Goal: Information Seeking & Learning: Learn about a topic

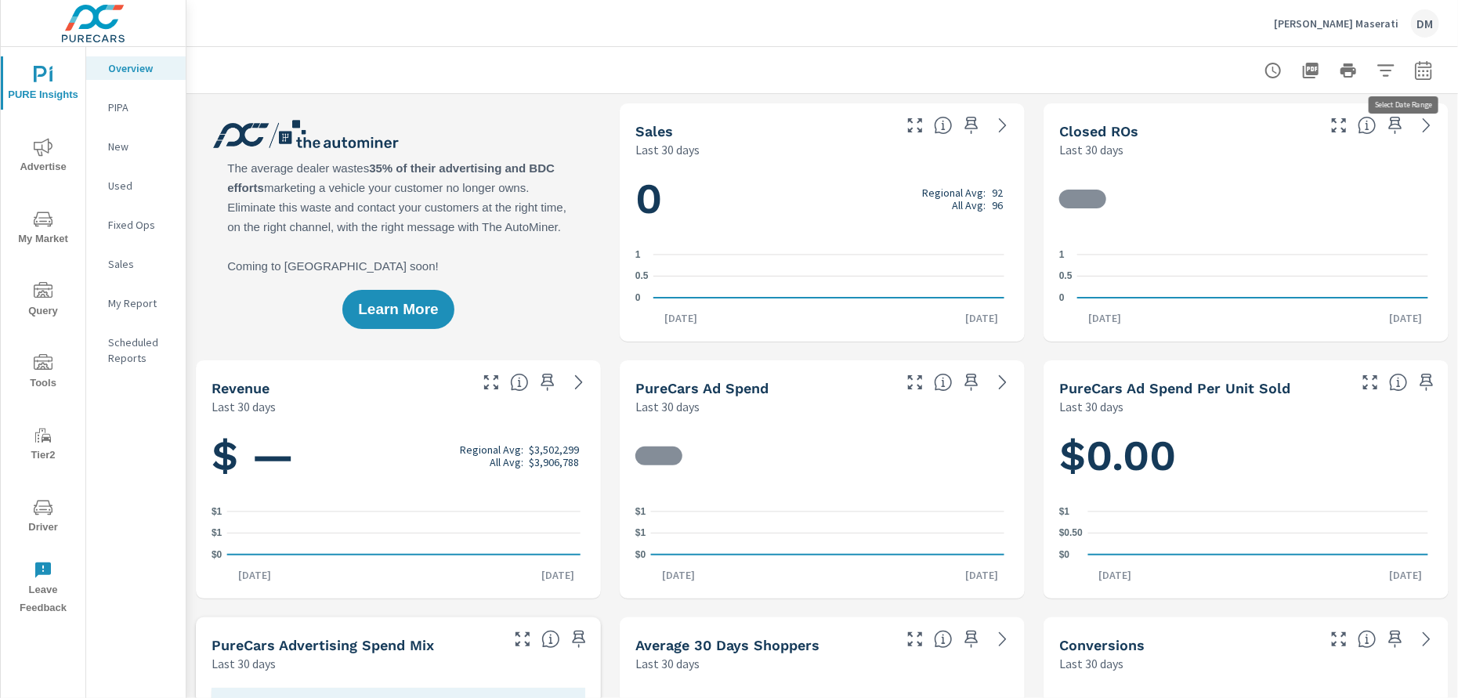
click at [773, 67] on icon "button" at bounding box center [1423, 70] width 19 height 19
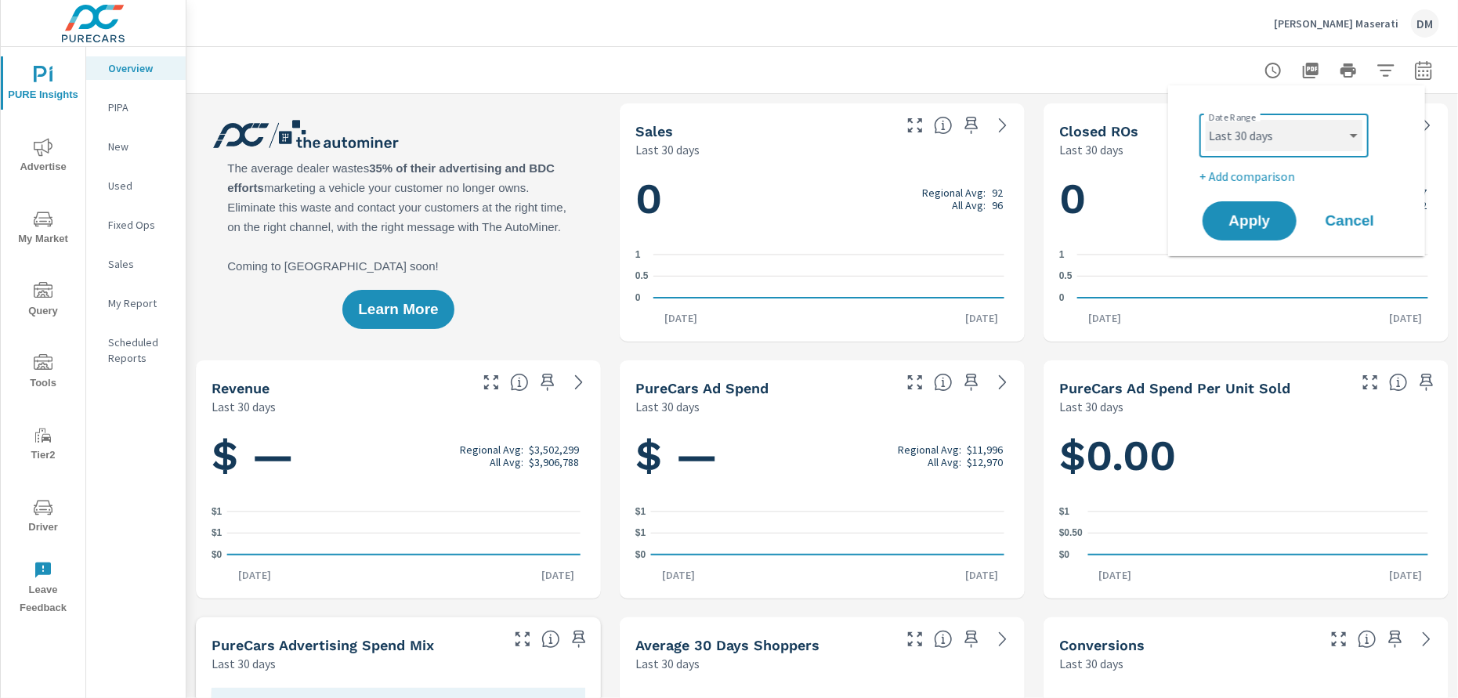
click at [773, 134] on select "Custom [DATE] Last week Last 7 days Last 14 days Last 30 days Last 45 days Last…" at bounding box center [1284, 135] width 157 height 31
click at [773, 120] on select "Custom [DATE] Last week Last 7 days Last 14 days Last 30 days Last 45 days Last…" at bounding box center [1284, 135] width 157 height 31
select select "Last 180 days"
click at [773, 229] on span "Apply" at bounding box center [1250, 221] width 64 height 15
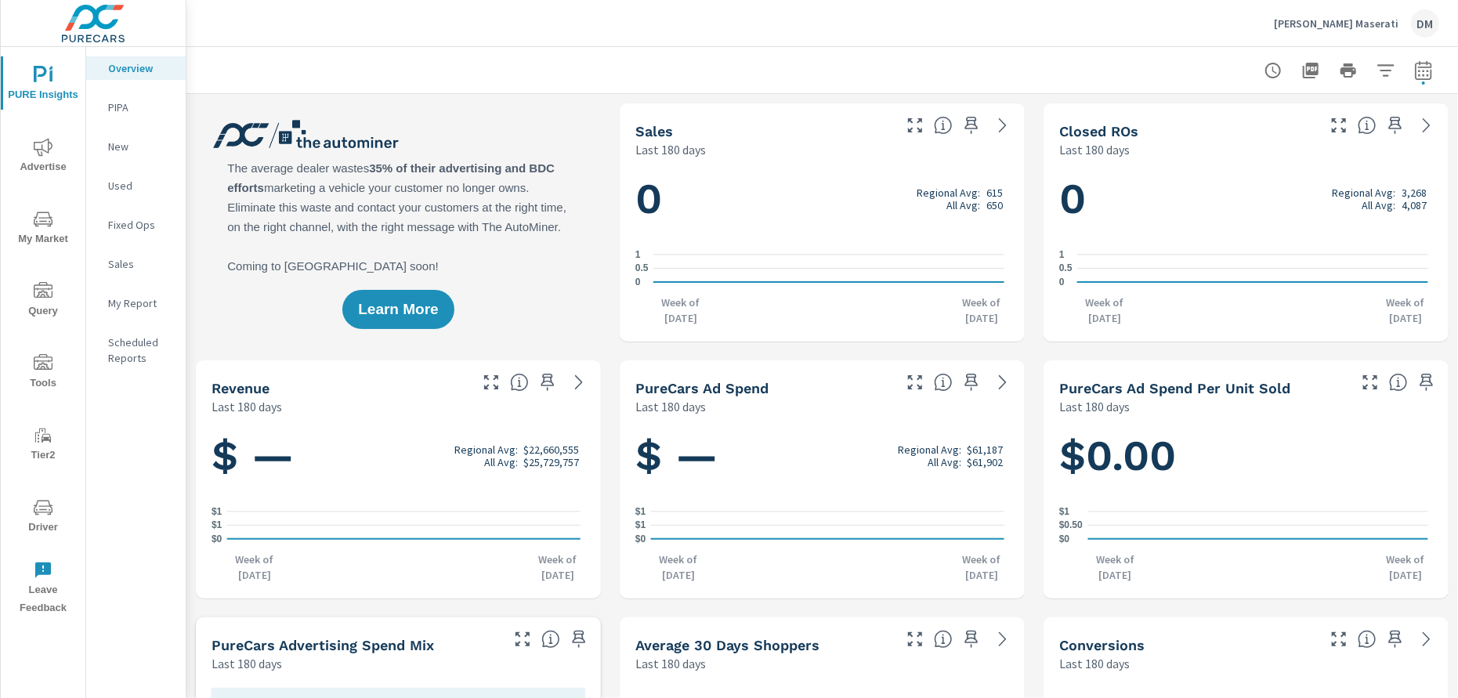
click at [773, 23] on p "Herb Chambers Maserati" at bounding box center [1336, 23] width 125 height 14
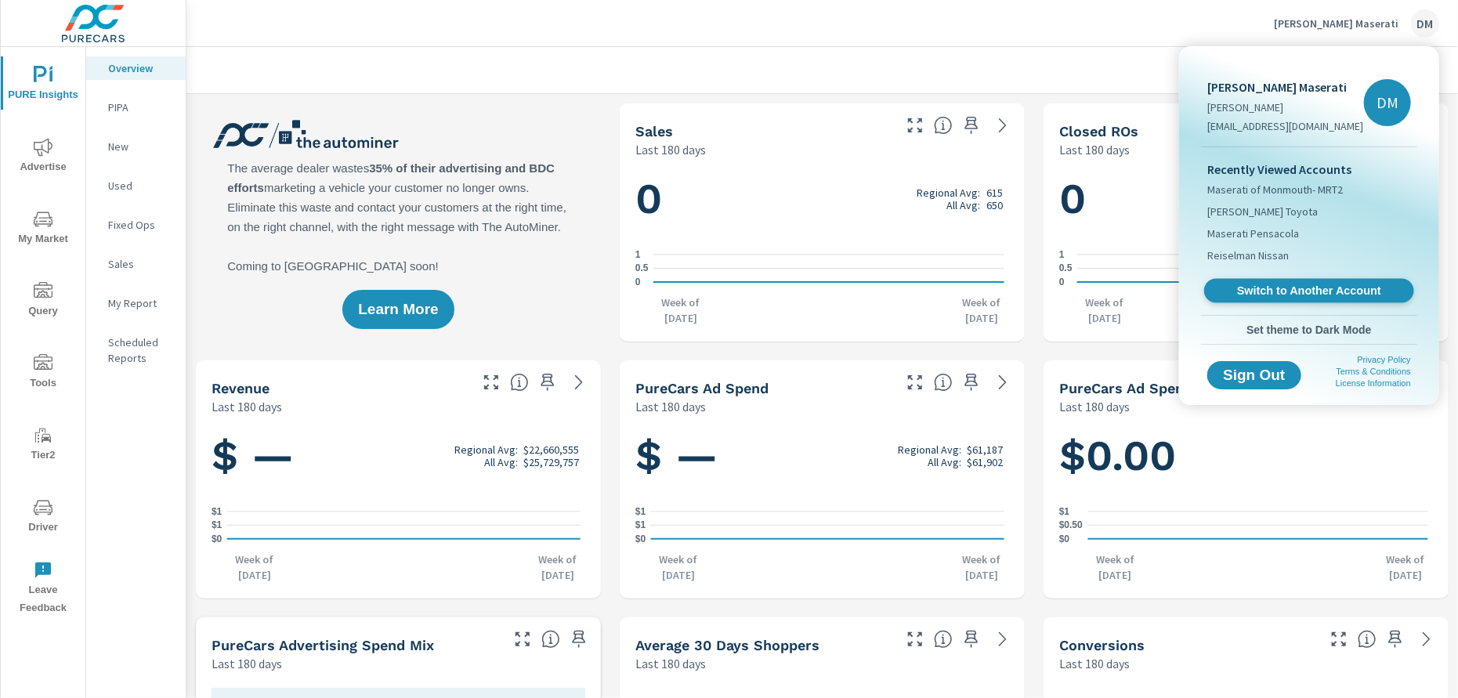
click at [773, 291] on span "Switch to Another Account" at bounding box center [1309, 291] width 192 height 15
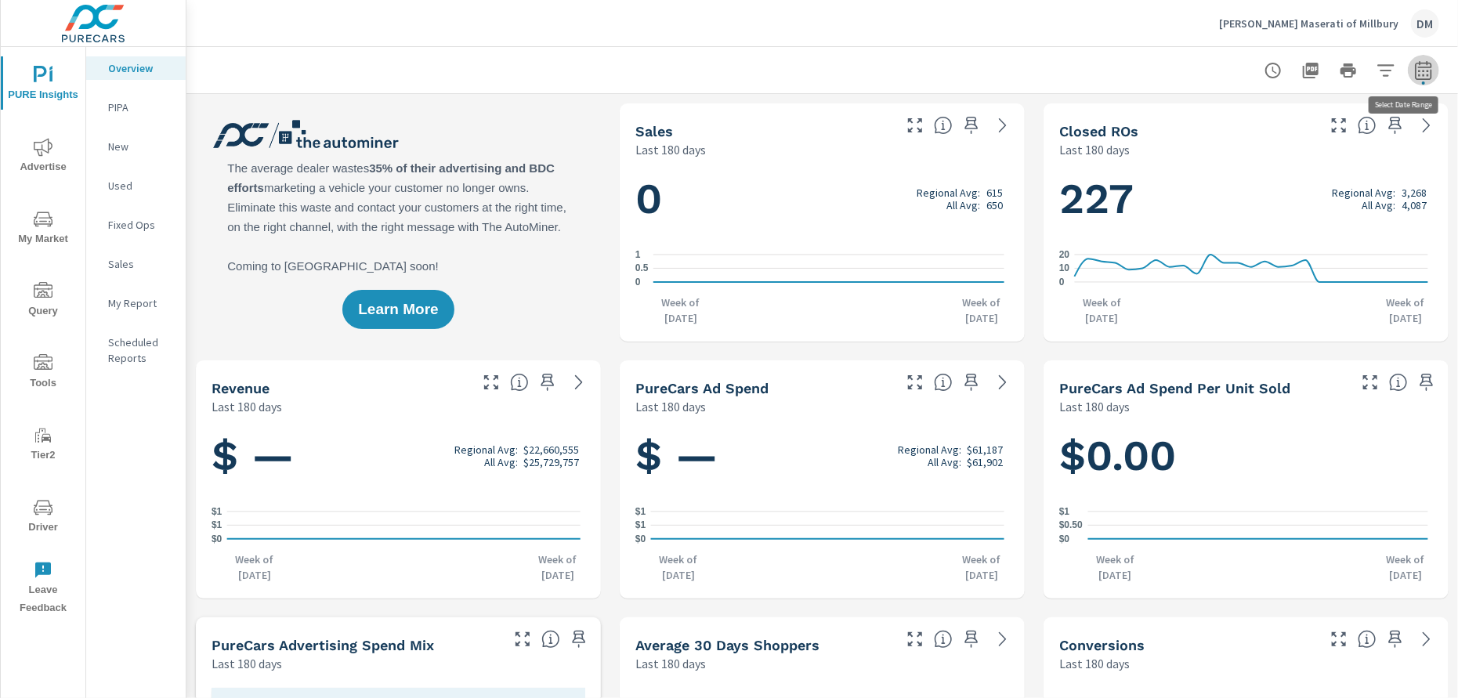
click at [1414, 77] on icon "button" at bounding box center [1423, 70] width 19 height 19
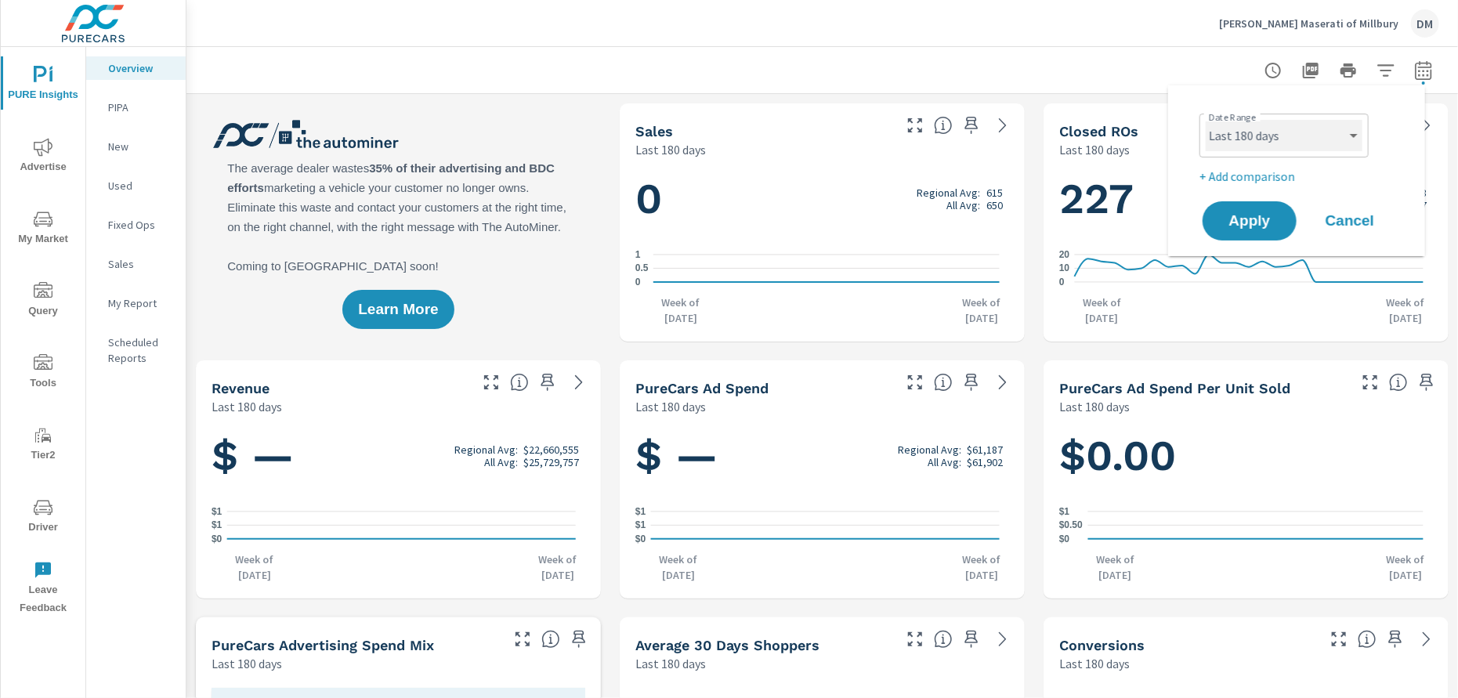
click at [1346, 135] on select "Custom Yesterday Last week Last 7 days Last 14 days Last 30 days Last 45 days L…" at bounding box center [1284, 135] width 157 height 31
click at [1206, 120] on select "Custom [DATE] Last week Last 7 days Last 14 days Last 30 days Last 45 days Last…" at bounding box center [1284, 135] width 157 height 31
select select "Last 365 days"
click at [1263, 219] on span "Apply" at bounding box center [1250, 221] width 64 height 15
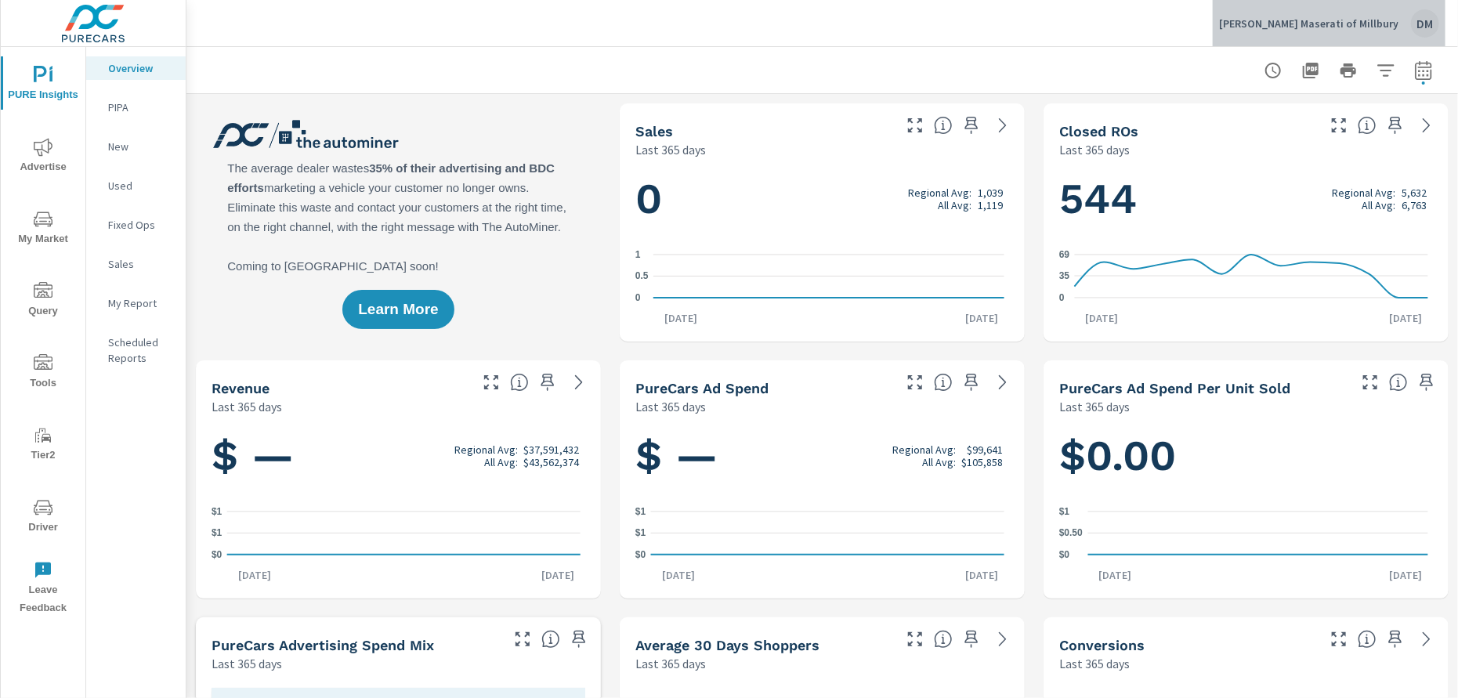
click at [1345, 21] on p "Herb Chambers Maserati of Millbury" at bounding box center [1308, 23] width 179 height 14
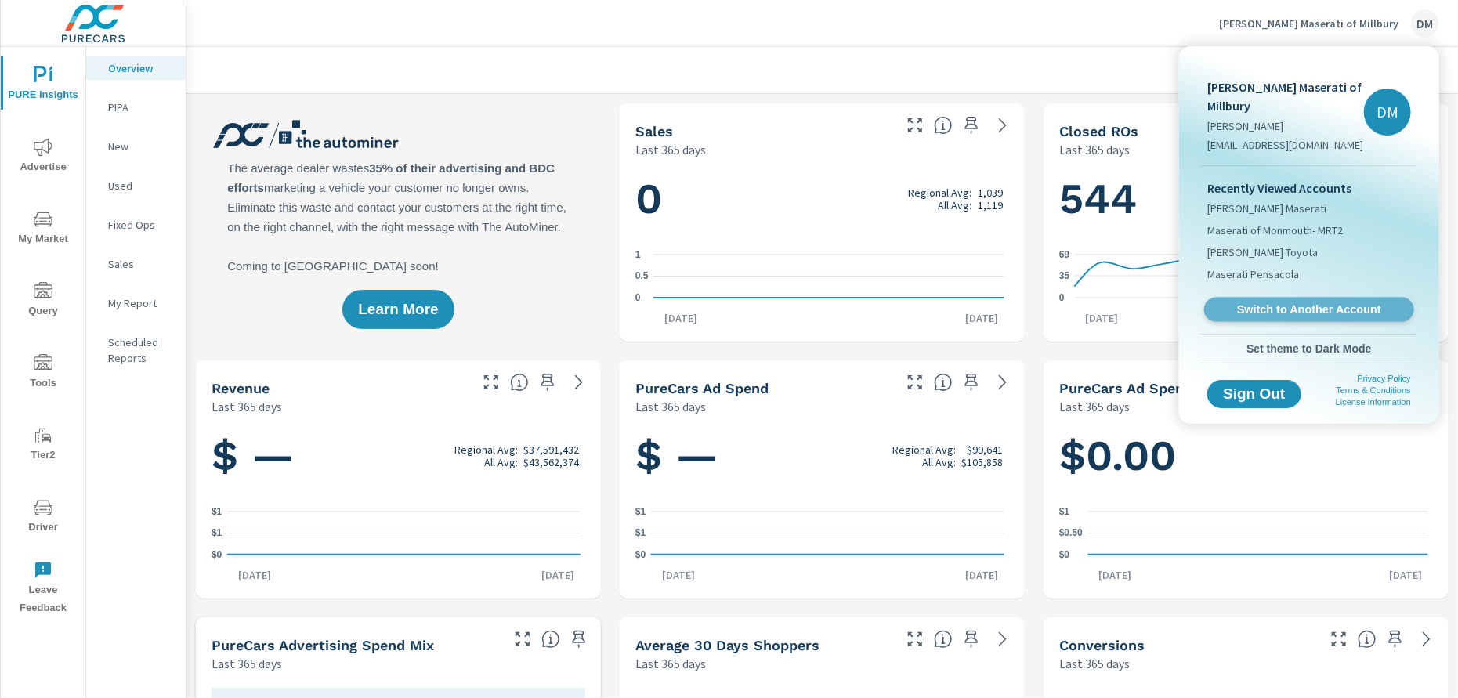
click at [1295, 312] on span "Switch to Another Account" at bounding box center [1309, 309] width 192 height 15
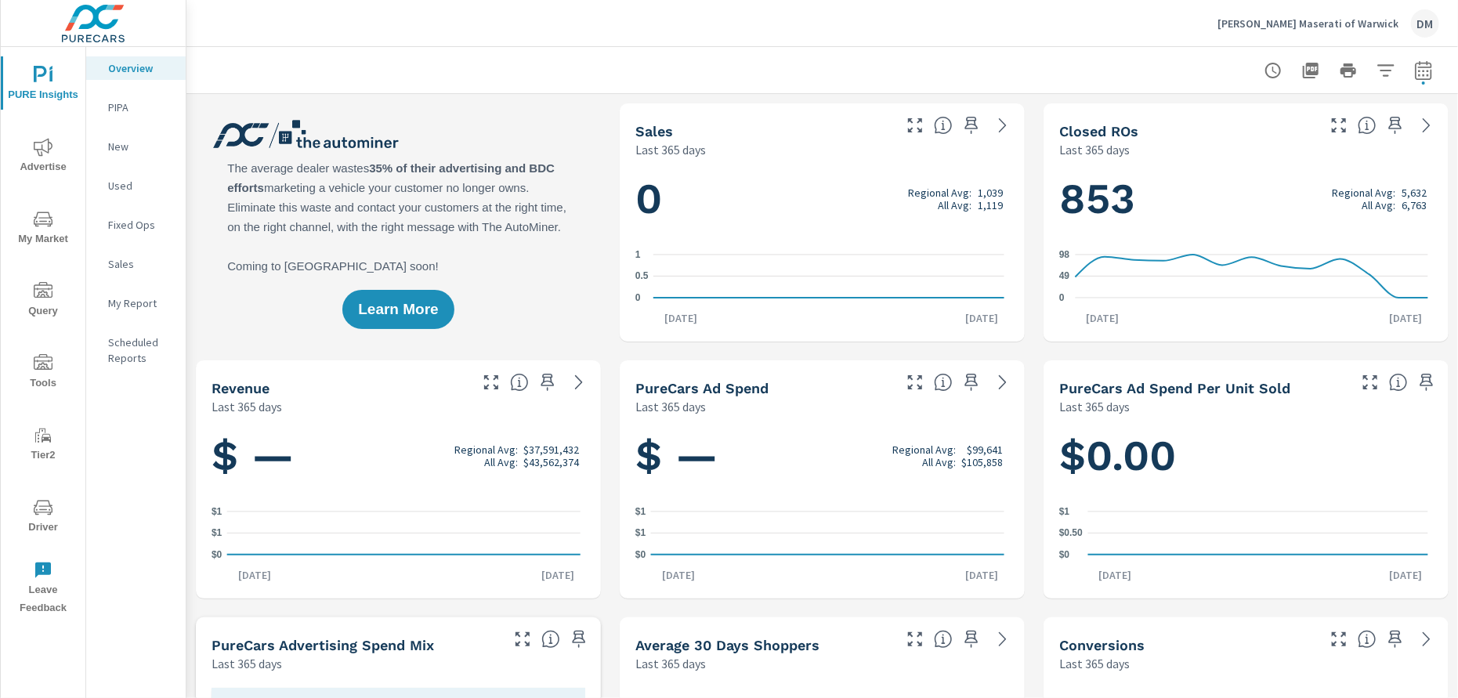
click at [1370, 25] on p "Herb Chambers Maserati of Warwick" at bounding box center [1308, 23] width 181 height 14
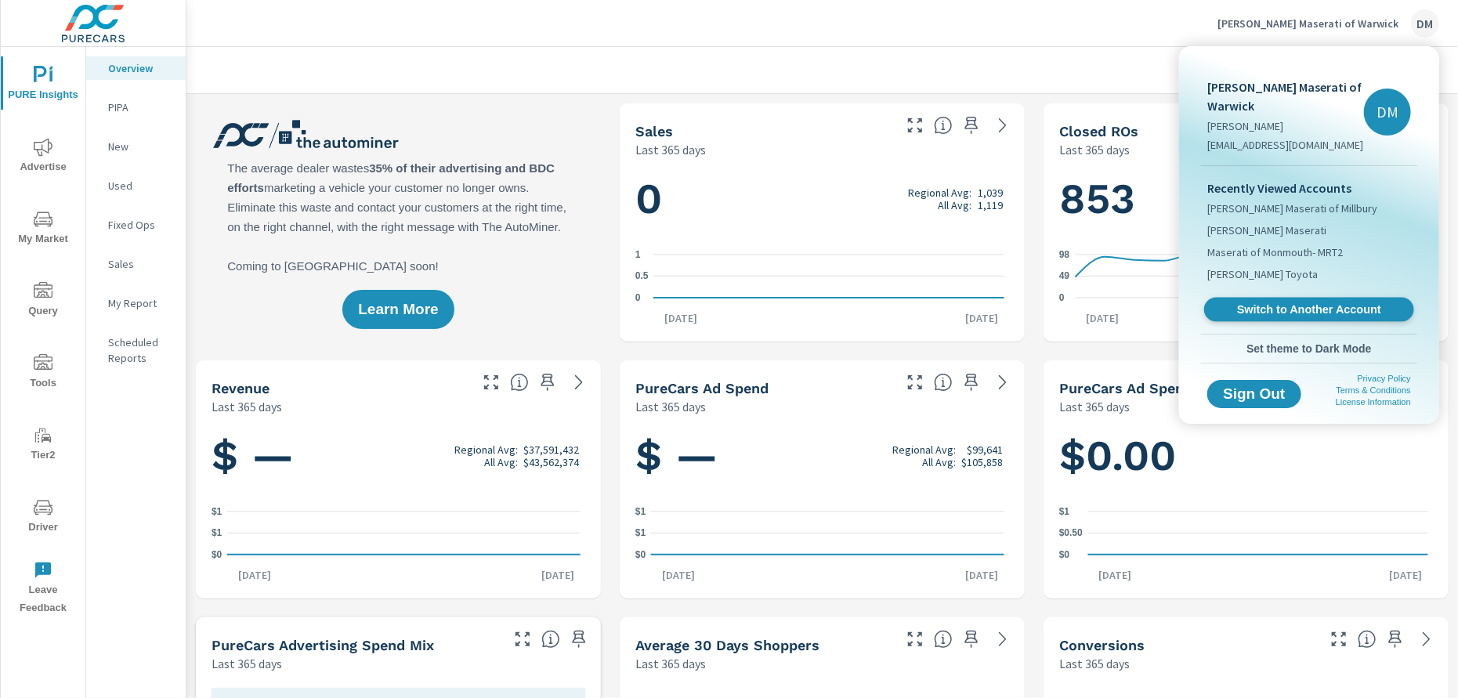
click at [1296, 310] on span "Switch to Another Account" at bounding box center [1309, 309] width 192 height 15
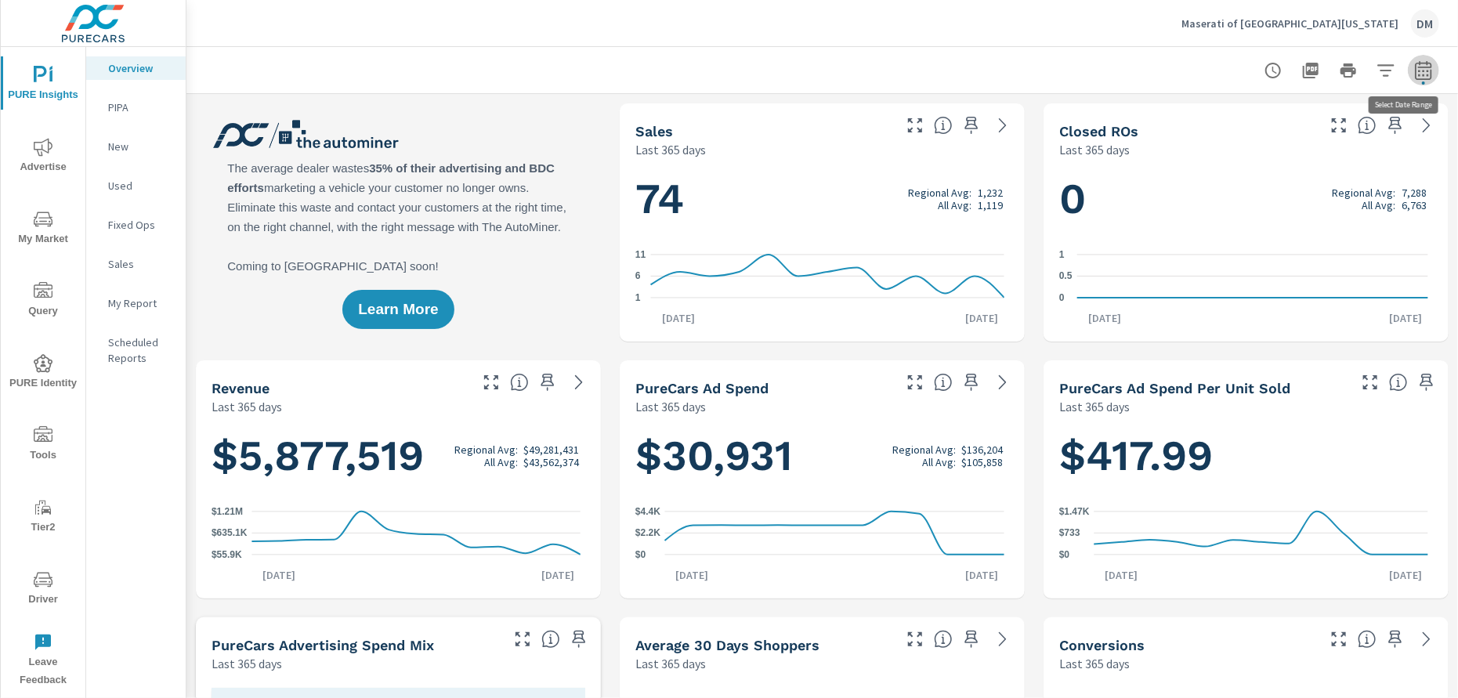
click at [1415, 78] on icon "button" at bounding box center [1423, 69] width 16 height 19
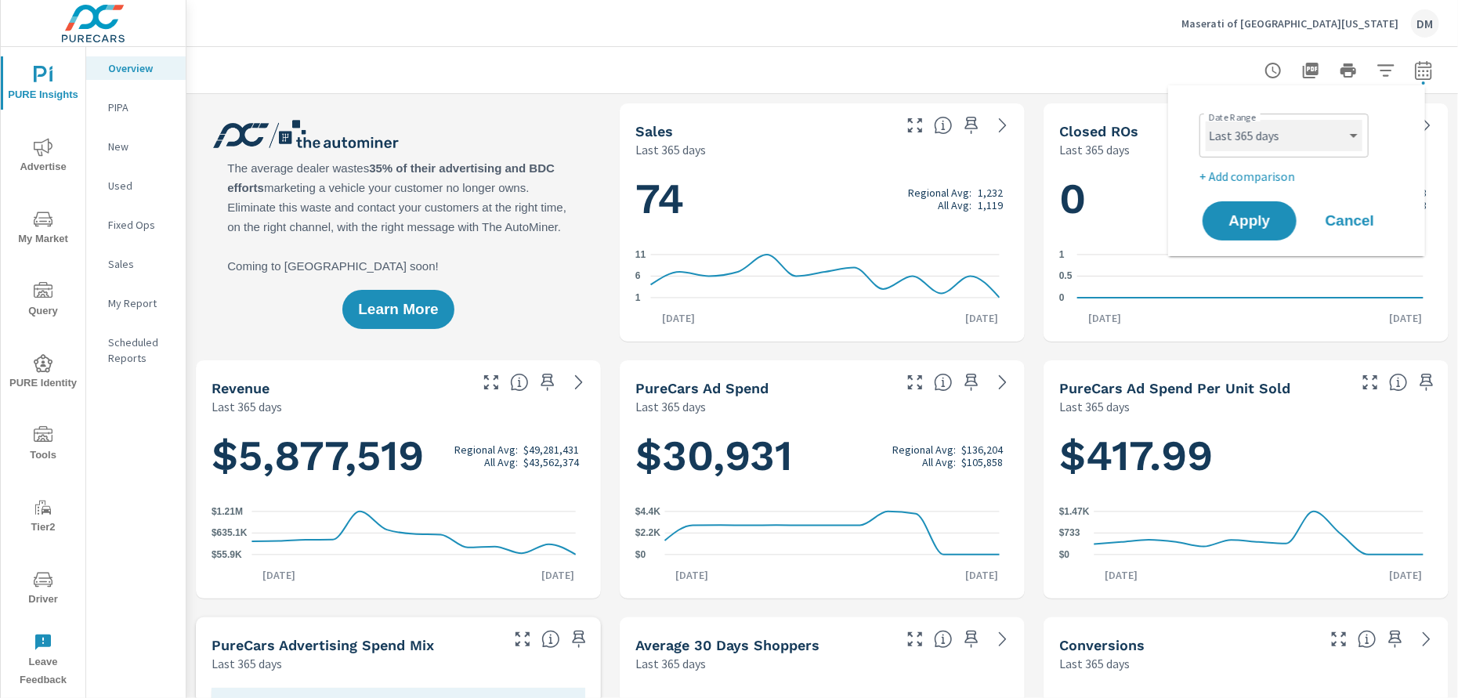
click at [1350, 129] on select "Custom [DATE] Last week Last 7 days Last 14 days Last 30 days Last 45 days Last…" at bounding box center [1284, 135] width 157 height 31
click at [1206, 120] on select "Custom [DATE] Last week Last 7 days Last 14 days Last 30 days Last 45 days Last…" at bounding box center [1284, 135] width 157 height 31
select select "Last 90 days"
click at [1268, 217] on span "Apply" at bounding box center [1250, 221] width 64 height 15
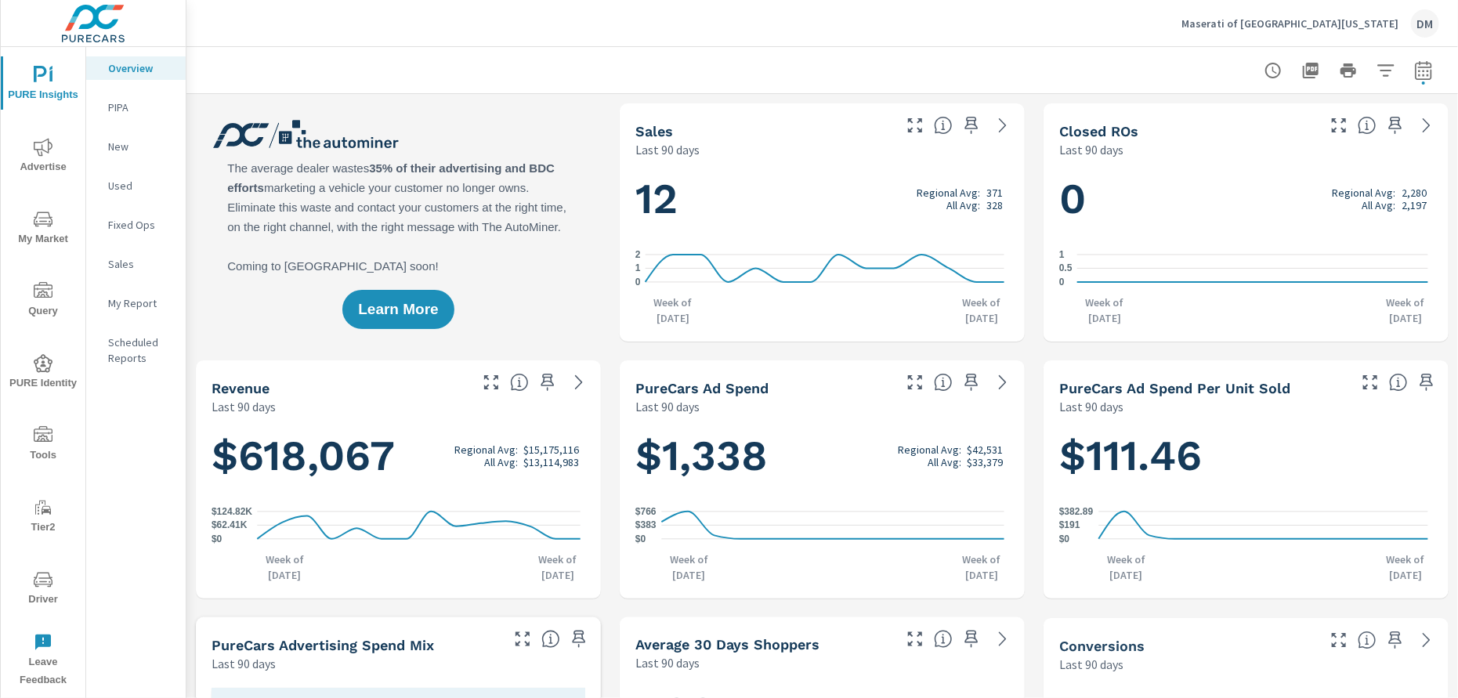
click at [47, 451] on span "Tools" at bounding box center [42, 445] width 75 height 38
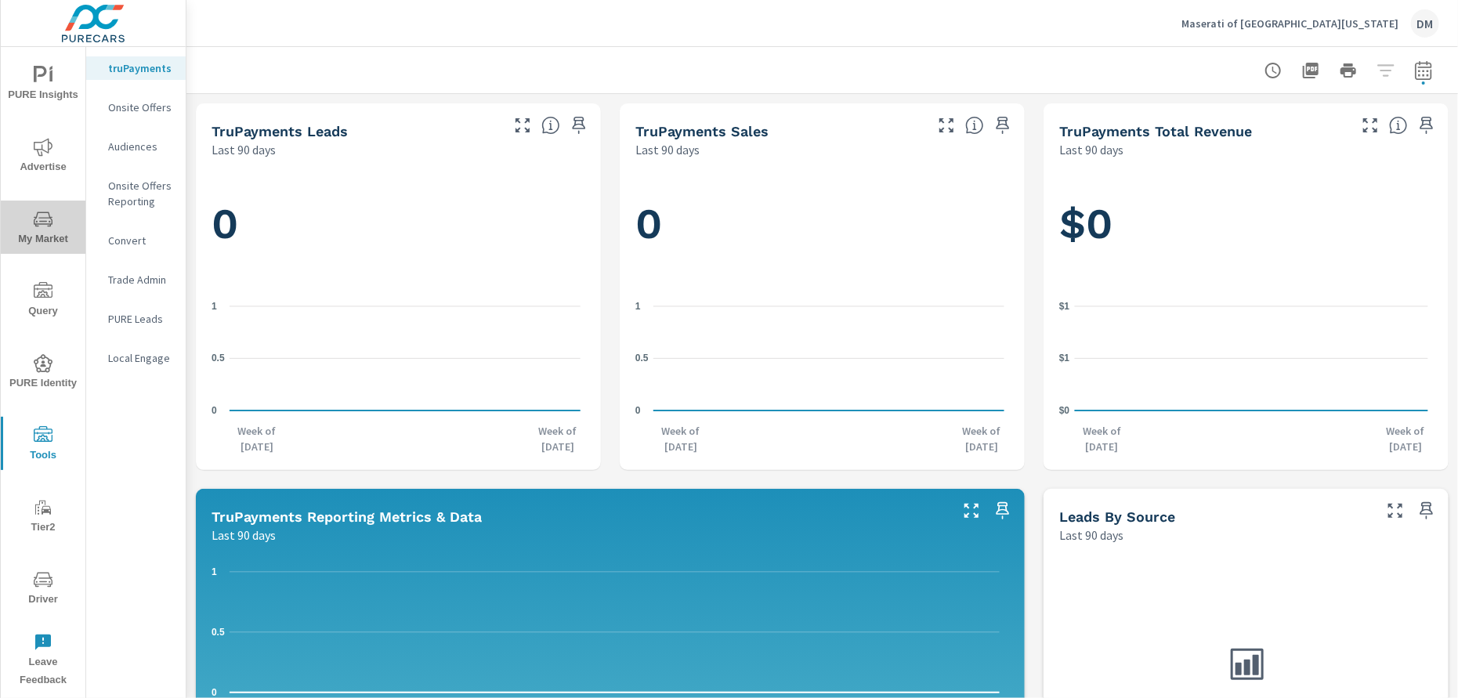
click at [46, 229] on span "My Market" at bounding box center [42, 229] width 75 height 38
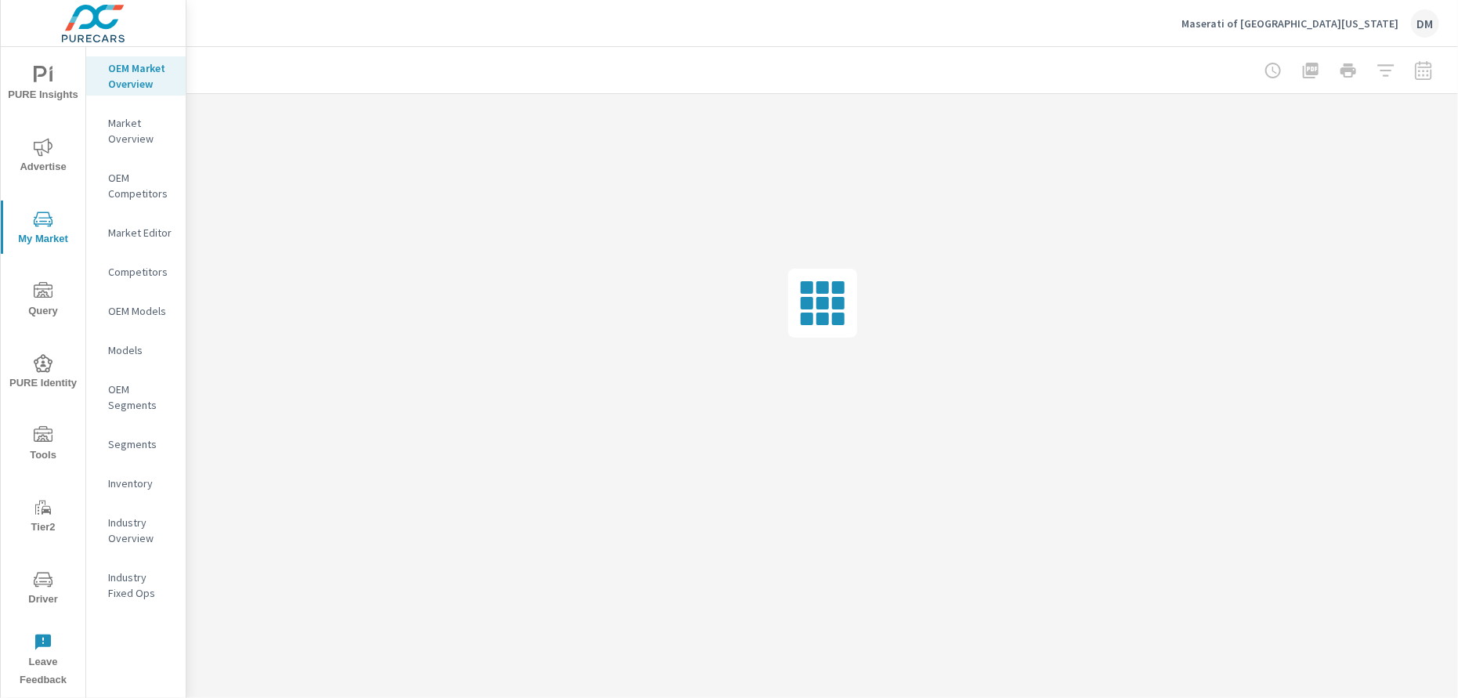
click at [126, 482] on p "Inventory" at bounding box center [140, 484] width 65 height 16
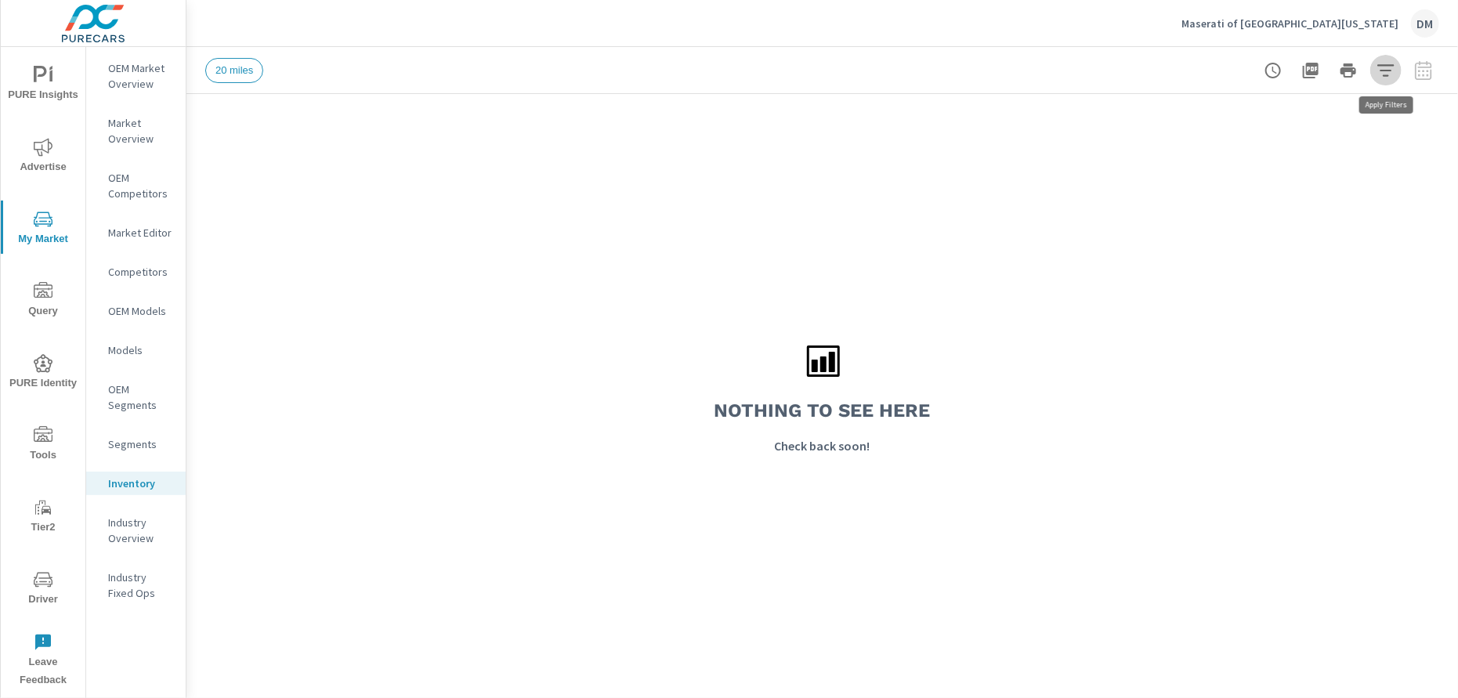
click at [1385, 67] on icon "button" at bounding box center [1386, 70] width 19 height 19
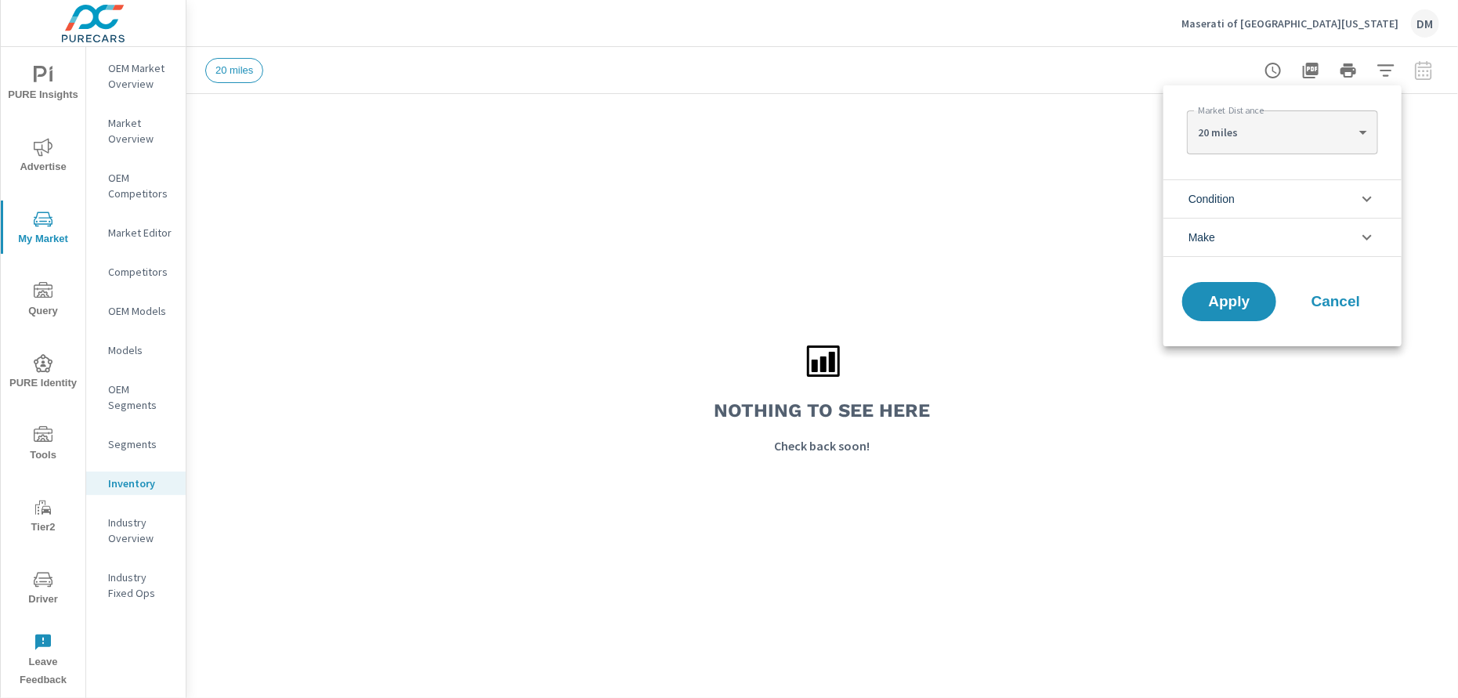
click at [1333, 205] on li "Condition" at bounding box center [1283, 198] width 238 height 38
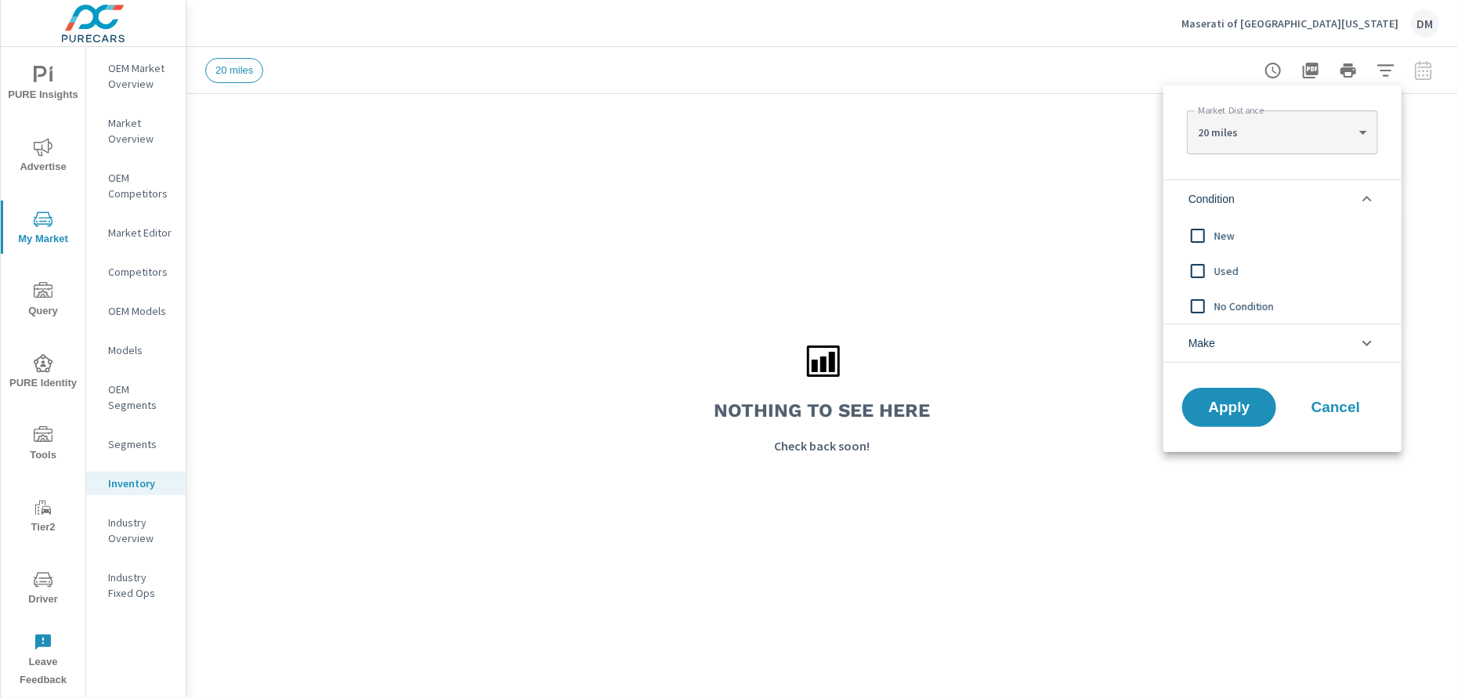
click at [1197, 228] on input "filter options" at bounding box center [1198, 235] width 33 height 33
click at [1197, 267] on input "filter options" at bounding box center [1198, 271] width 33 height 33
click at [1219, 406] on span "Apply" at bounding box center [1229, 407] width 64 height 15
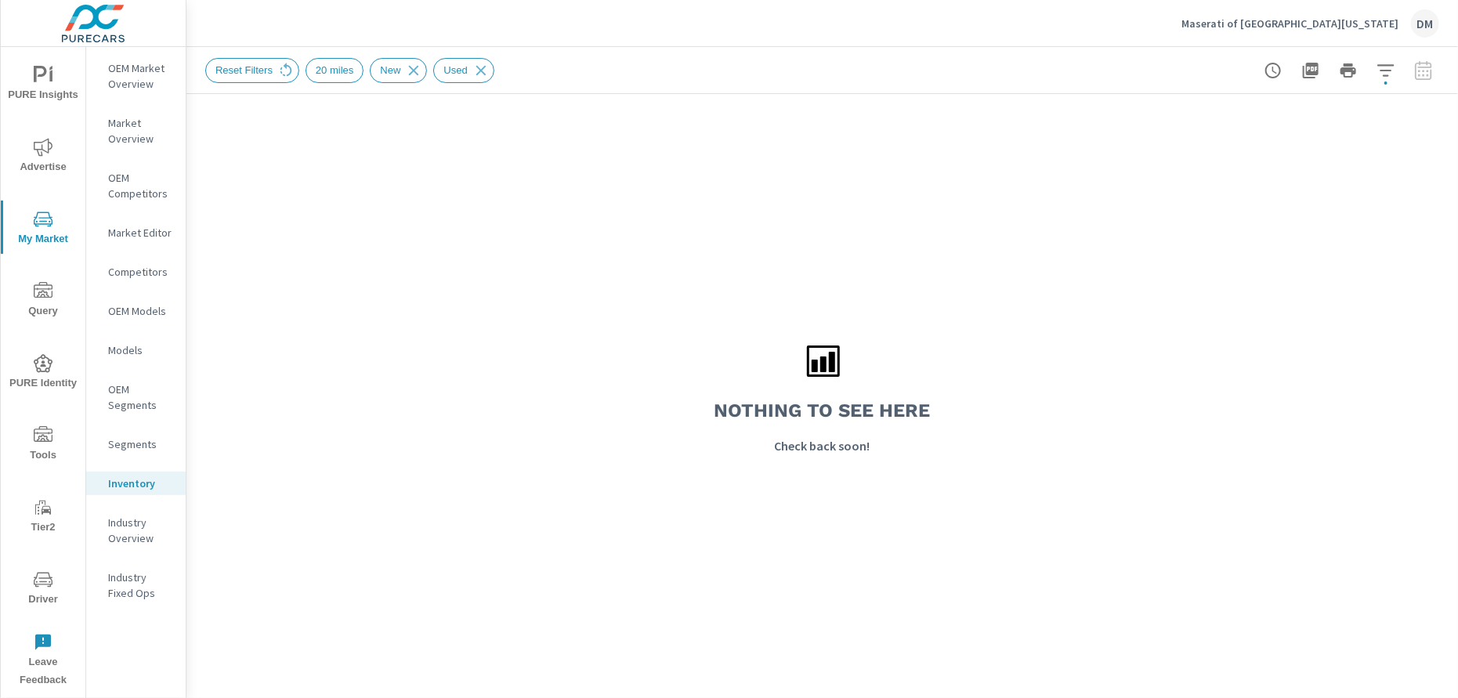
click at [42, 158] on span "Advertise" at bounding box center [42, 157] width 75 height 38
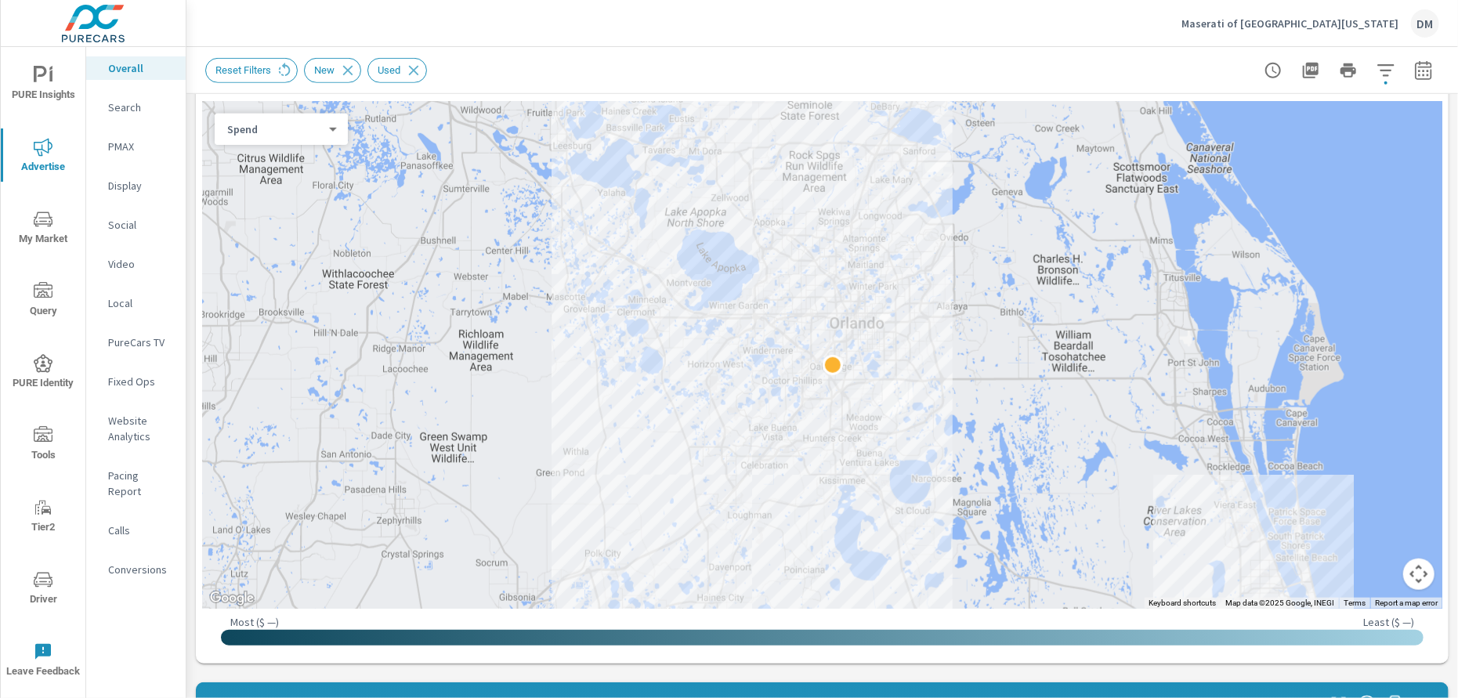
scroll to position [569, 0]
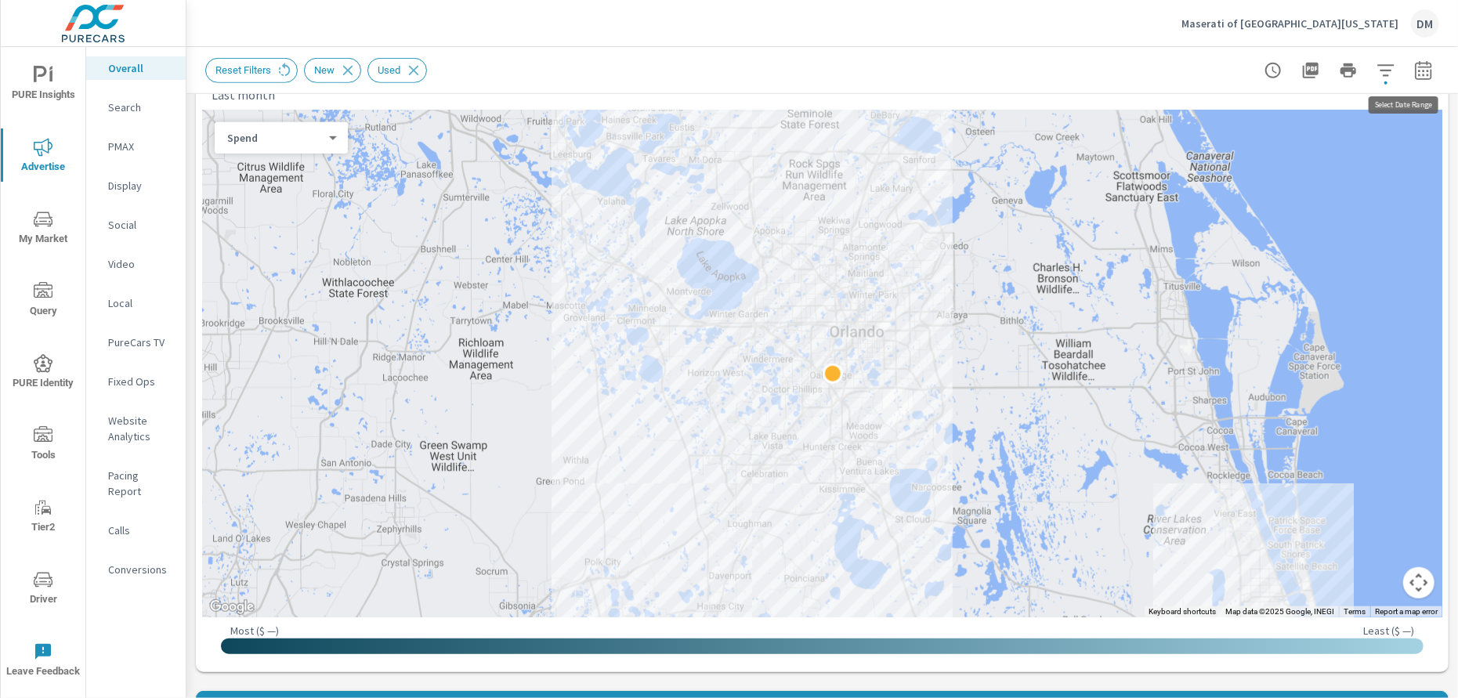
click at [1414, 74] on icon "button" at bounding box center [1423, 70] width 19 height 19
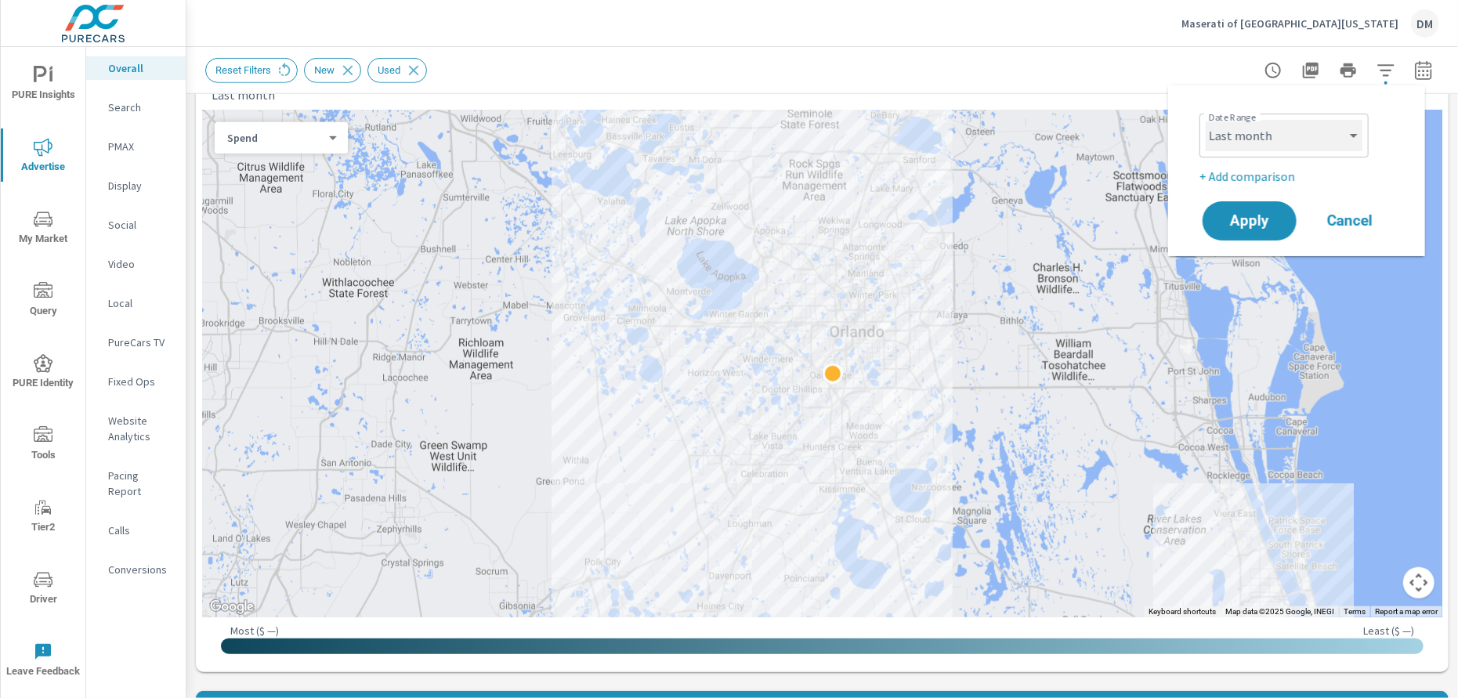
click at [1353, 125] on select "Custom [DATE] Last week Last 7 days Last 14 days Last 30 days Last 45 days Last…" at bounding box center [1284, 135] width 157 height 31
click at [1206, 120] on select "Custom [DATE] Last week Last 7 days Last 14 days Last 30 days Last 45 days Last…" at bounding box center [1284, 135] width 157 height 31
select select "Last 180 days"
click at [1256, 235] on button "Apply" at bounding box center [1249, 221] width 97 height 41
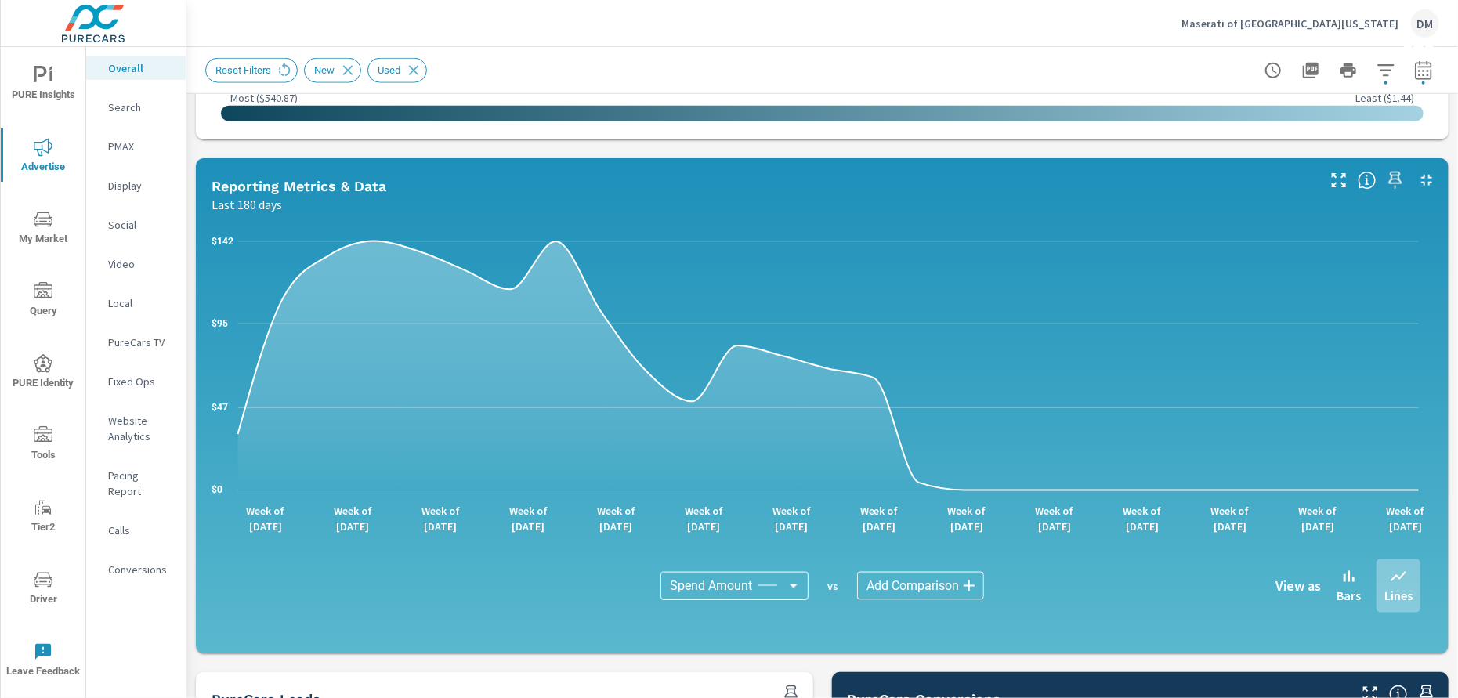
scroll to position [1116, 0]
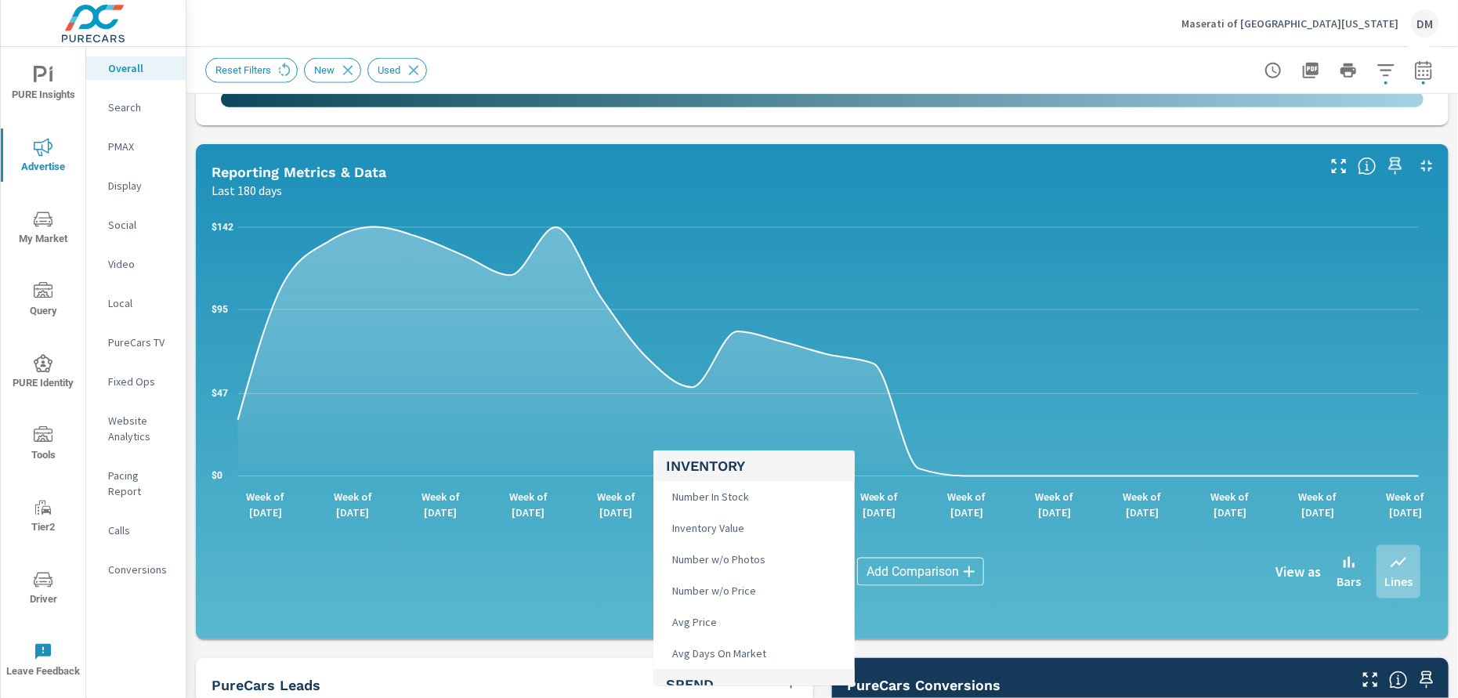
click at [782, 567] on body "PURE Insights Advertise My Market Query PURE Identity Tools Tier2 Driver Leave …" at bounding box center [729, 349] width 1458 height 698
click at [747, 665] on li "VDP Views" at bounding box center [754, 667] width 201 height 31
type input "VDP Views"
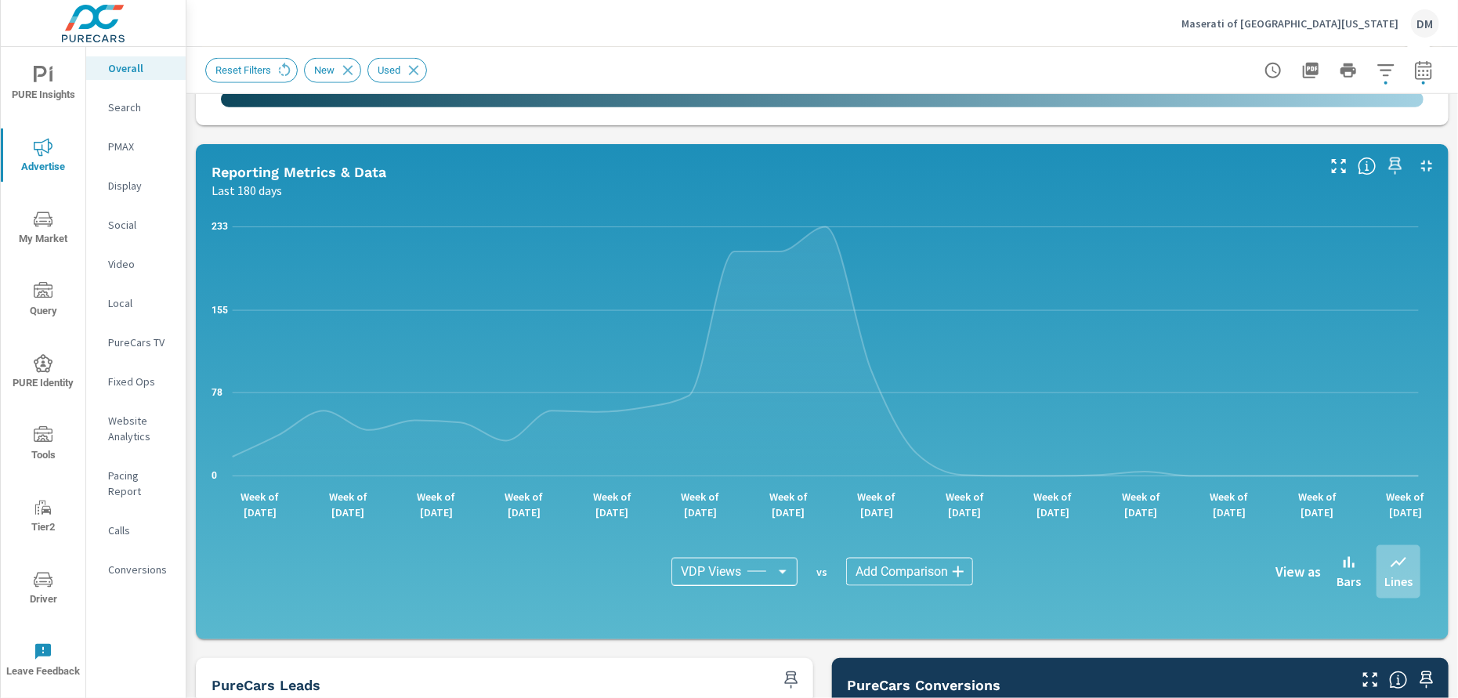
click at [916, 572] on body "PURE Insights Advertise My Market Query PURE Identity Tools Tier2 Driver Leave …" at bounding box center [729, 349] width 1458 height 698
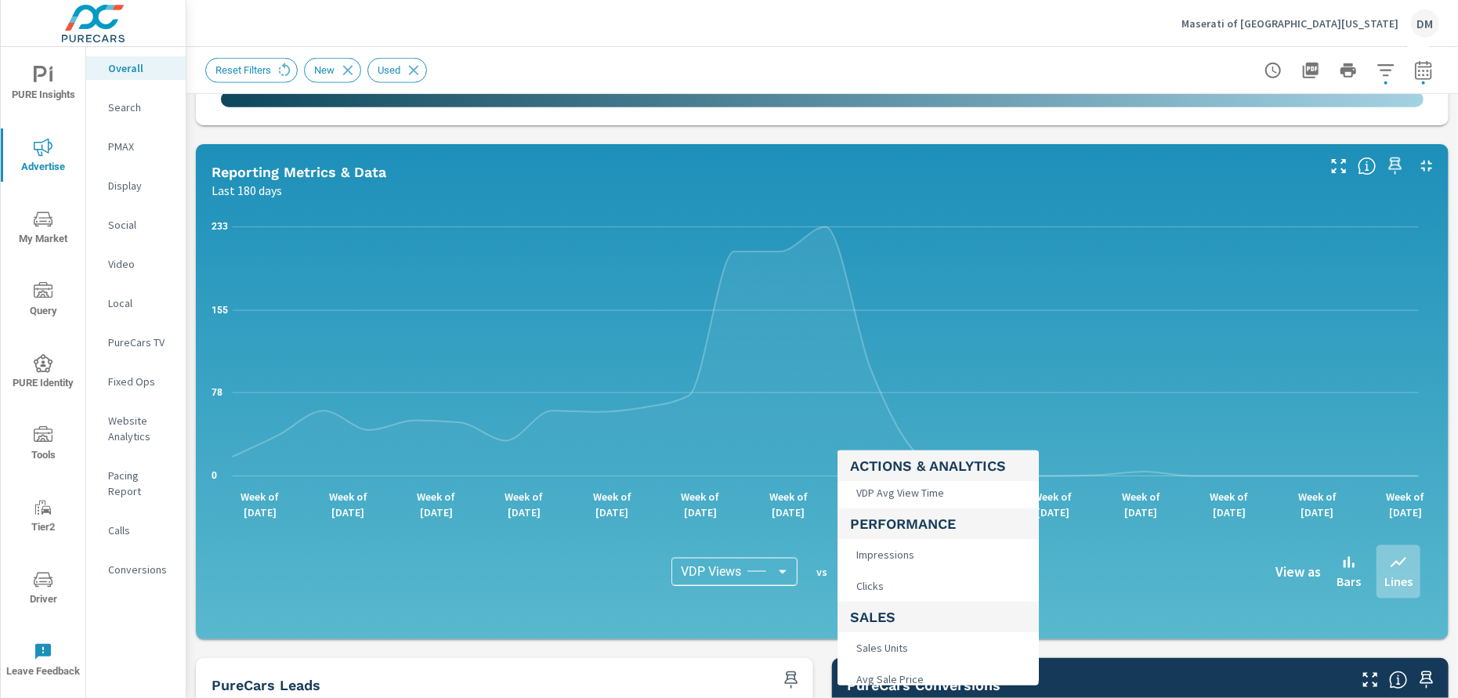
scroll to position [588, 0]
click at [914, 623] on li "Sales Units" at bounding box center [938, 626] width 201 height 31
type input "Sales Units"
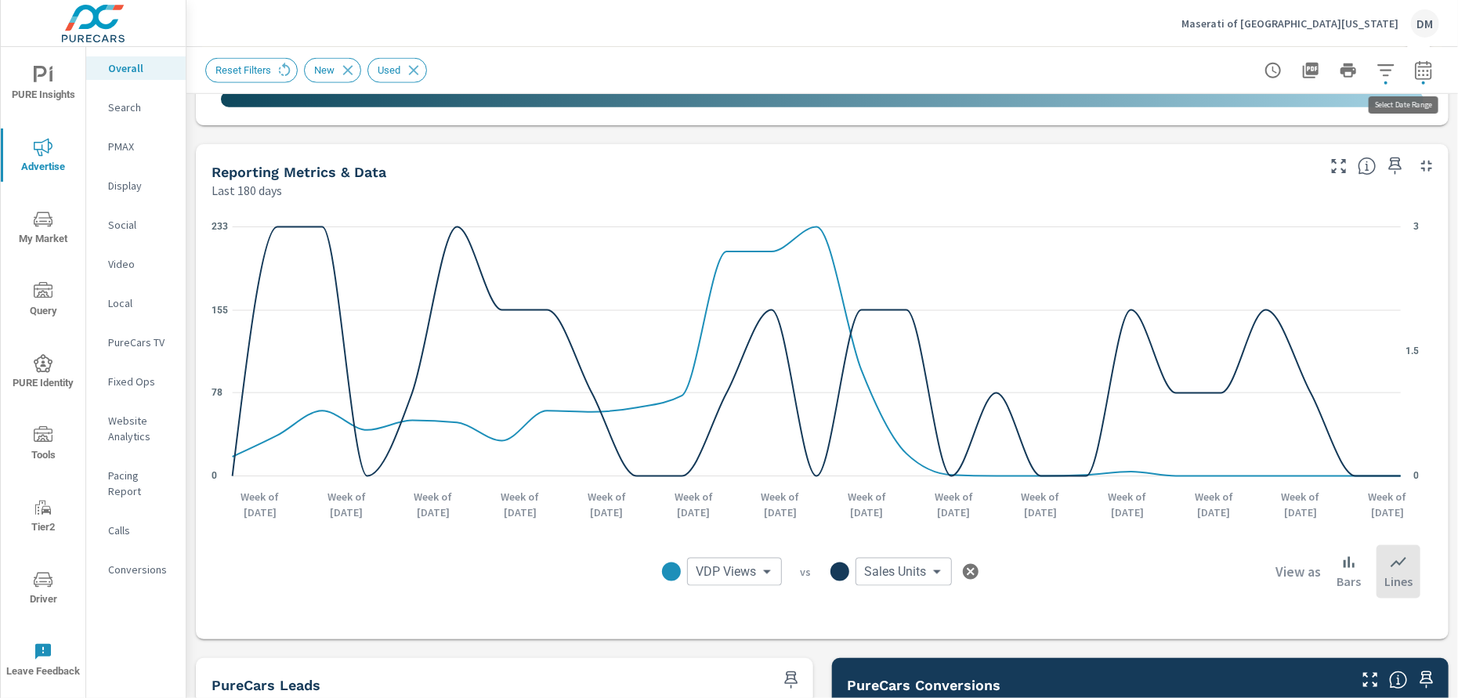
click at [1414, 74] on icon "button" at bounding box center [1423, 70] width 19 height 19
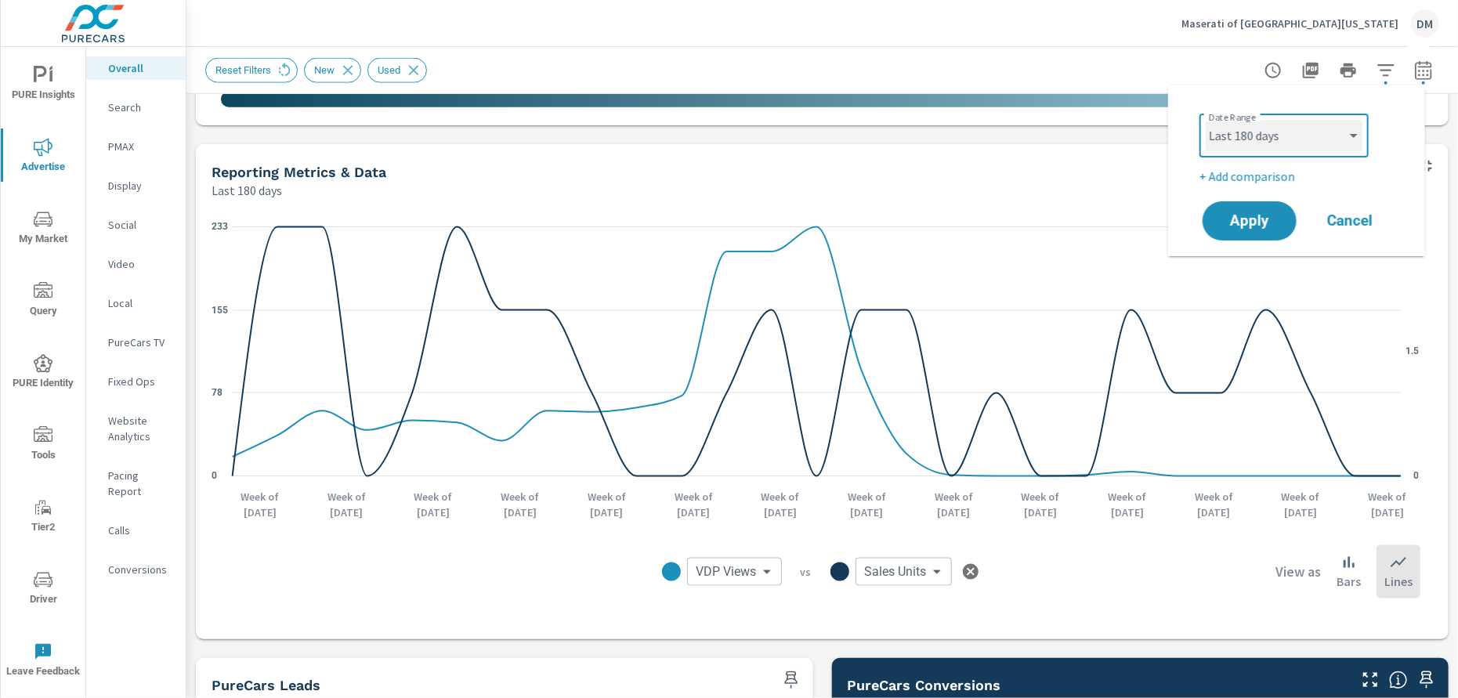
click at [1317, 139] on select "Custom [DATE] Last week Last 7 days Last 14 days Last 30 days Last 45 days Last…" at bounding box center [1284, 135] width 157 height 31
click at [1206, 120] on select "Custom [DATE] Last week Last 7 days Last 14 days Last 30 days Last 45 days Last…" at bounding box center [1284, 135] width 157 height 31
select select "custom"
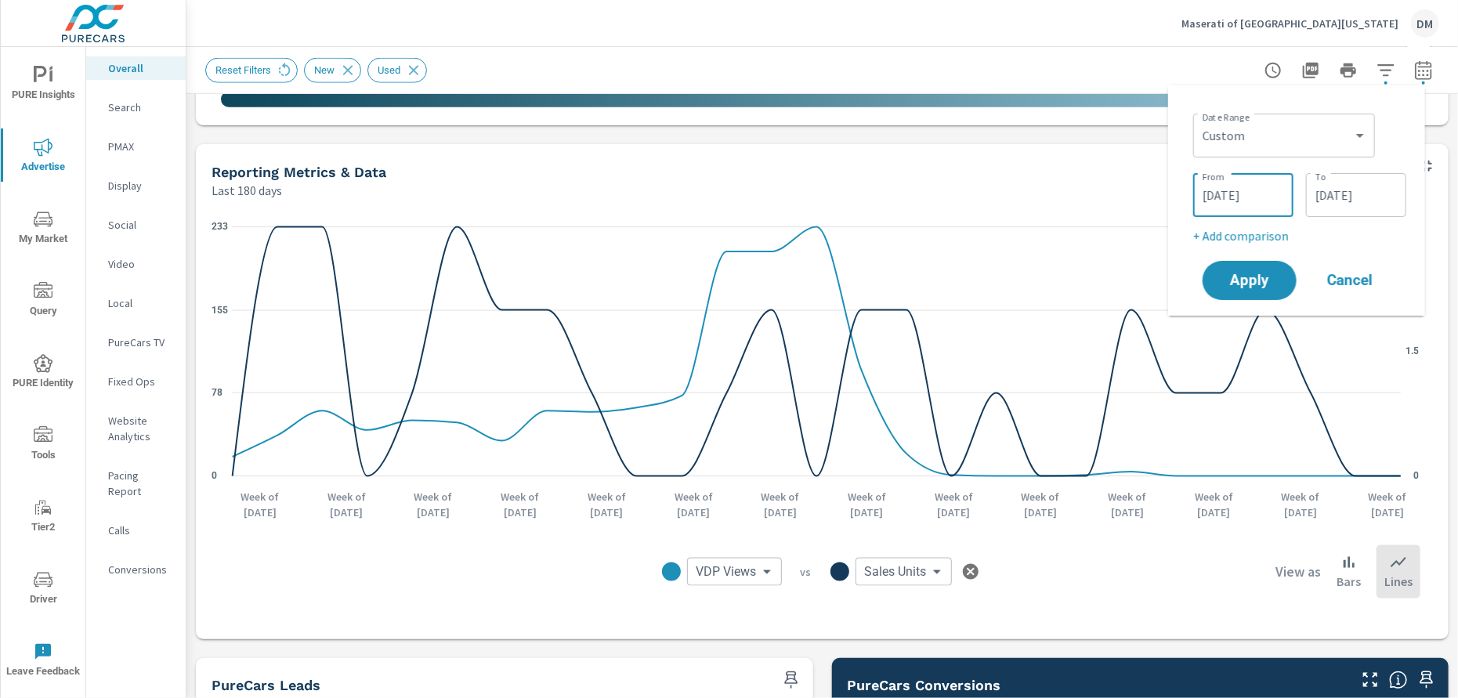
click at [1234, 190] on input "[DATE]" at bounding box center [1244, 194] width 88 height 31
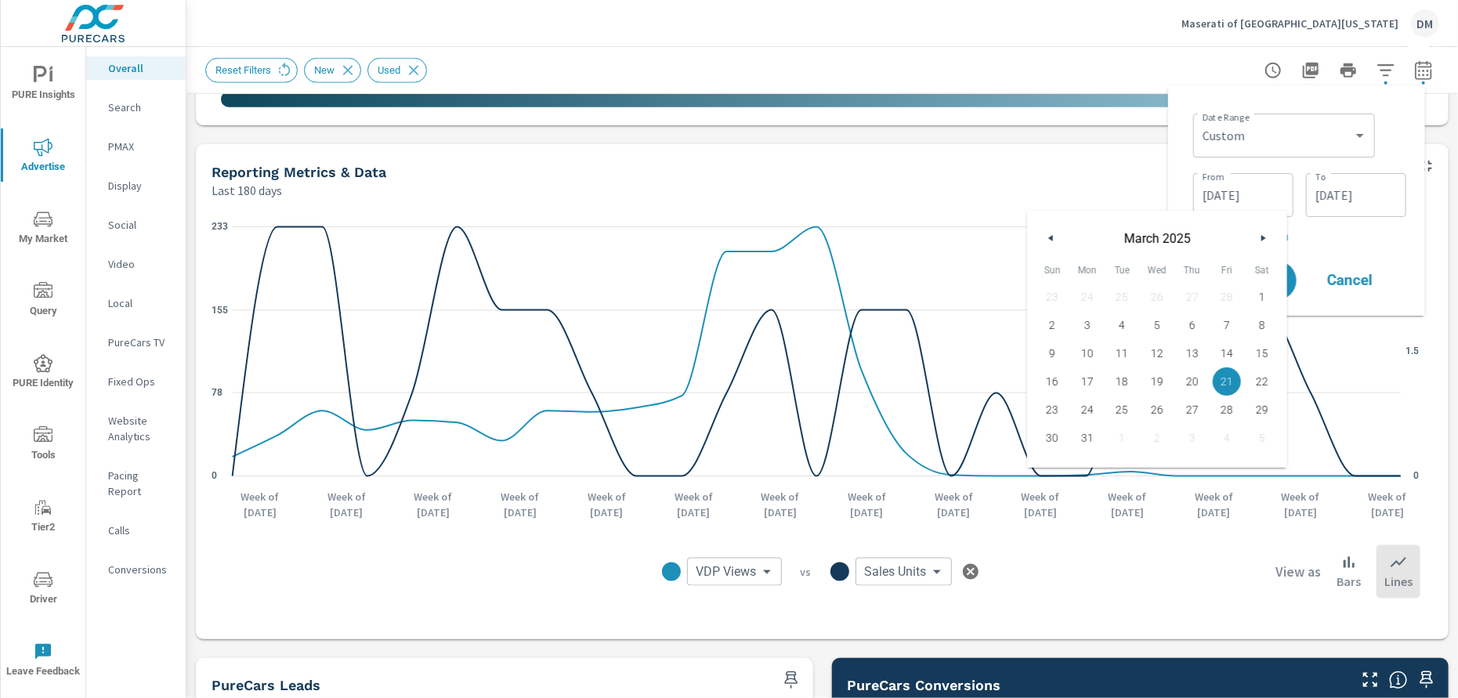
click at [1046, 241] on button "button" at bounding box center [1051, 238] width 19 height 19
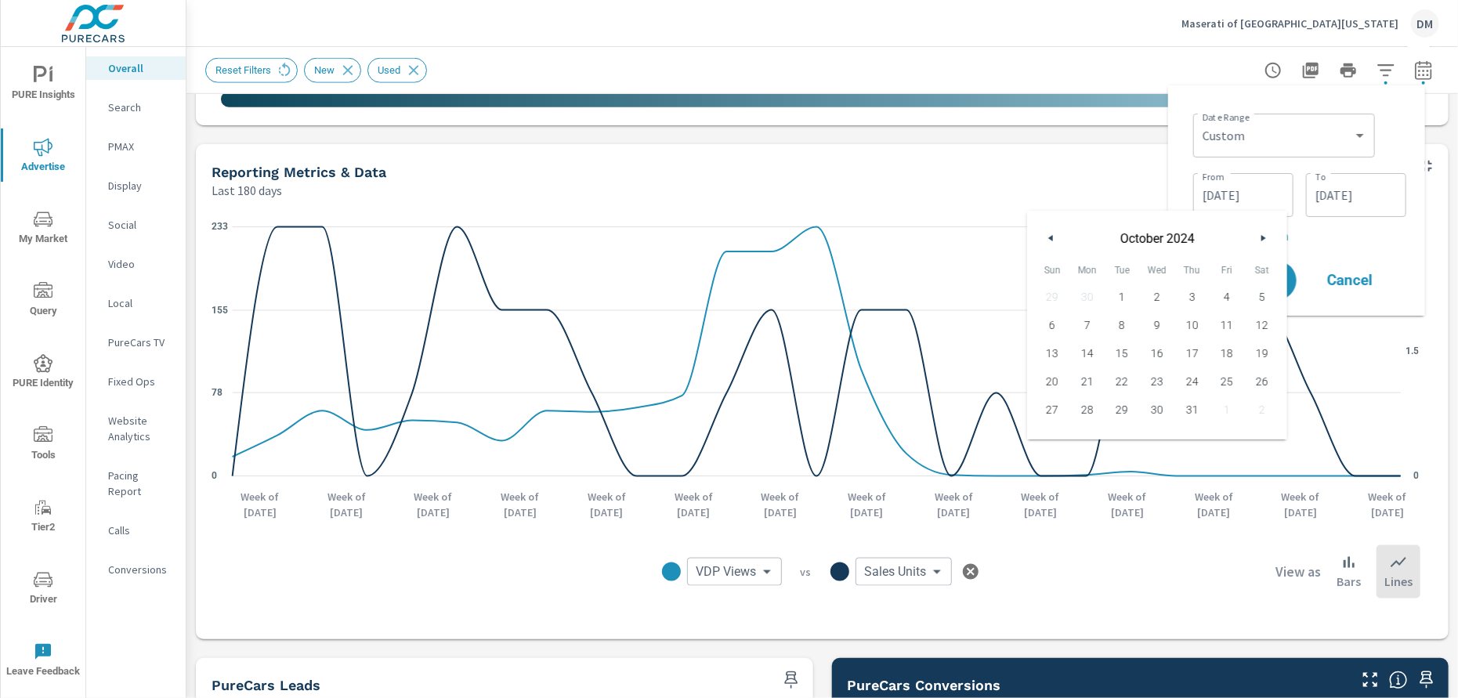
click at [1046, 241] on button "button" at bounding box center [1051, 238] width 19 height 19
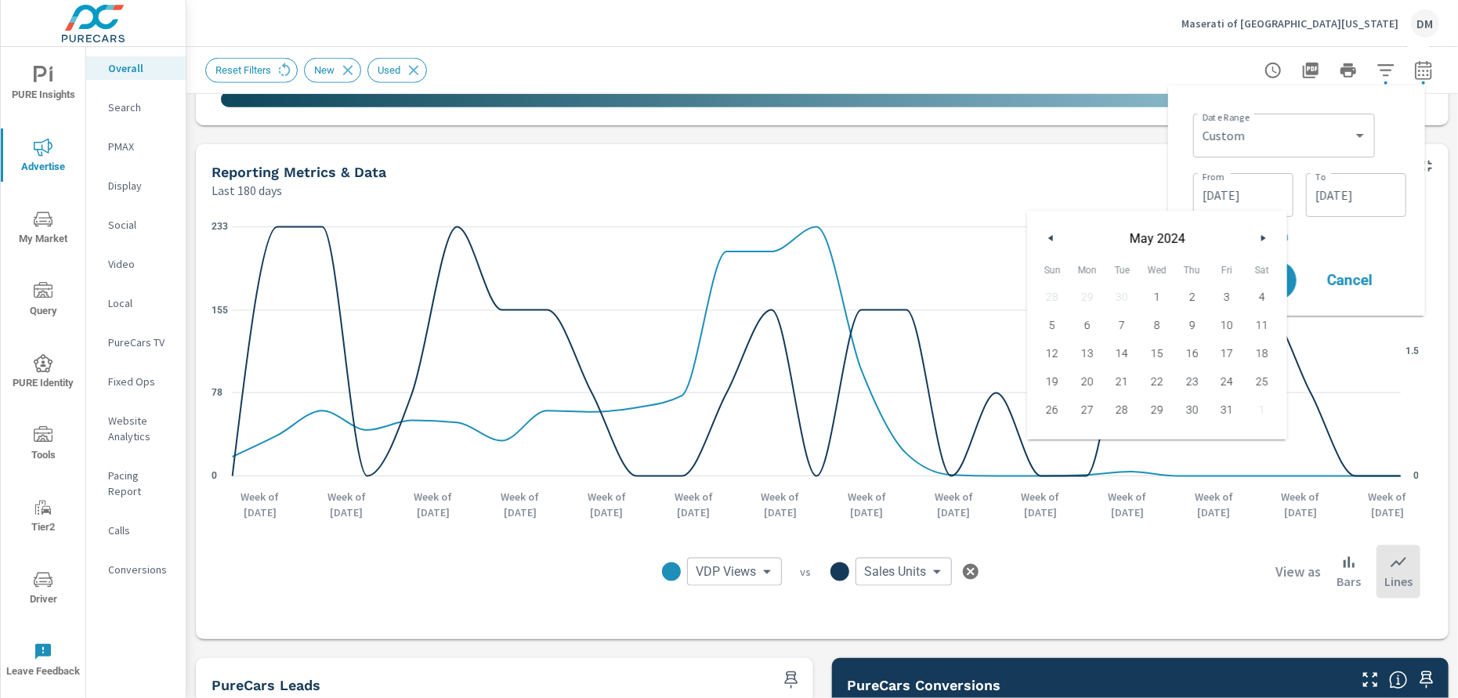
click at [1159, 298] on span "1" at bounding box center [1157, 297] width 35 height 20
click at [1262, 237] on icon "button" at bounding box center [1266, 238] width 8 height 6
click at [1084, 349] on span "15" at bounding box center [1087, 353] width 35 height 20
click at [1234, 193] on input "[DATE]" at bounding box center [1244, 194] width 88 height 31
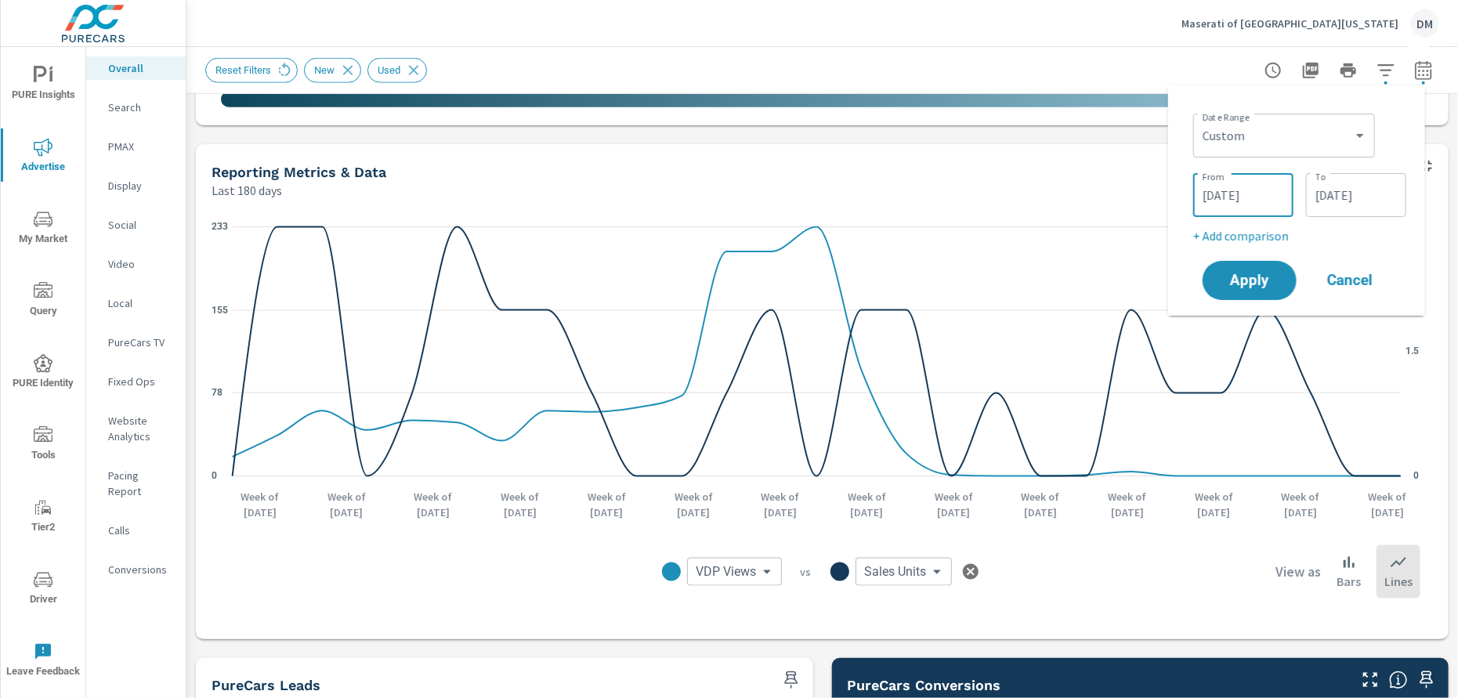
click at [1208, 190] on input "[DATE]" at bounding box center [1244, 194] width 88 height 31
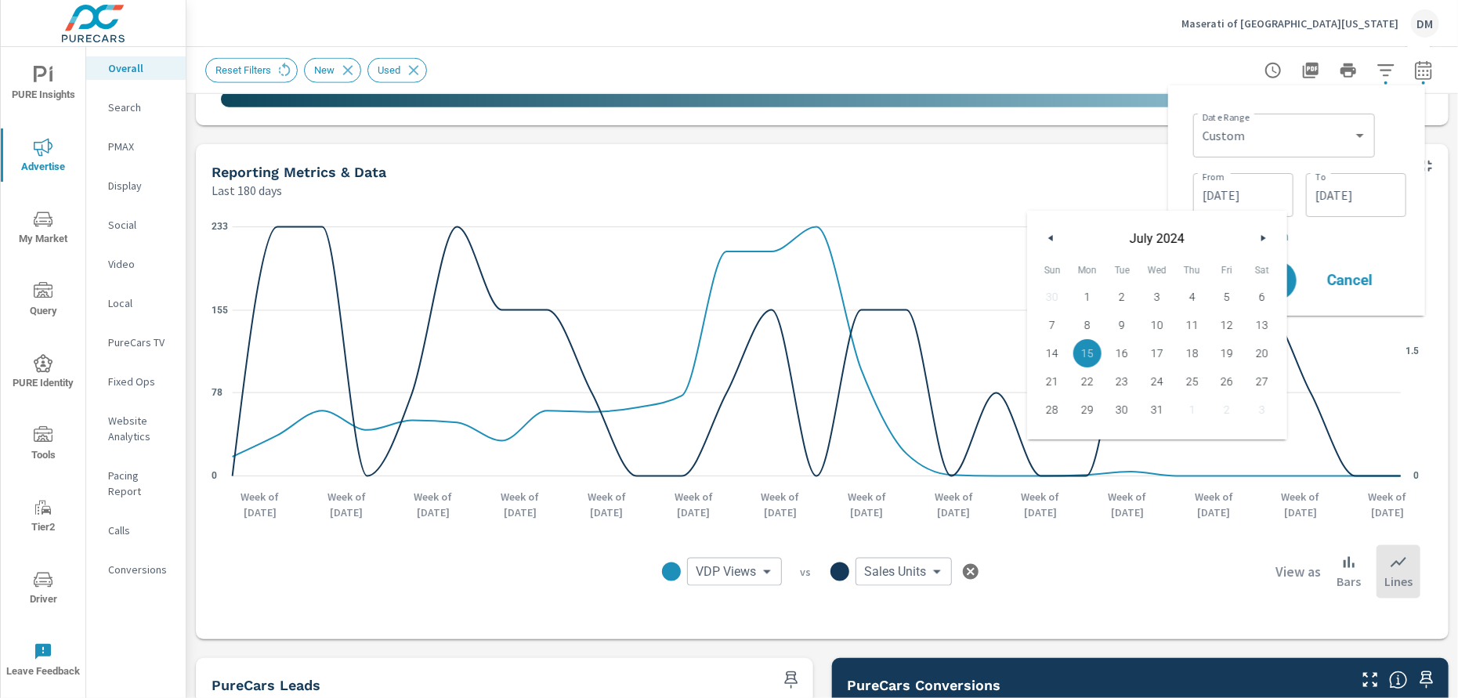
click at [1047, 236] on icon "button" at bounding box center [1049, 238] width 8 height 6
click at [1048, 236] on icon "button" at bounding box center [1049, 238] width 8 height 6
click at [1262, 240] on icon "button" at bounding box center [1266, 238] width 8 height 6
click at [1153, 299] on span "1" at bounding box center [1157, 297] width 35 height 20
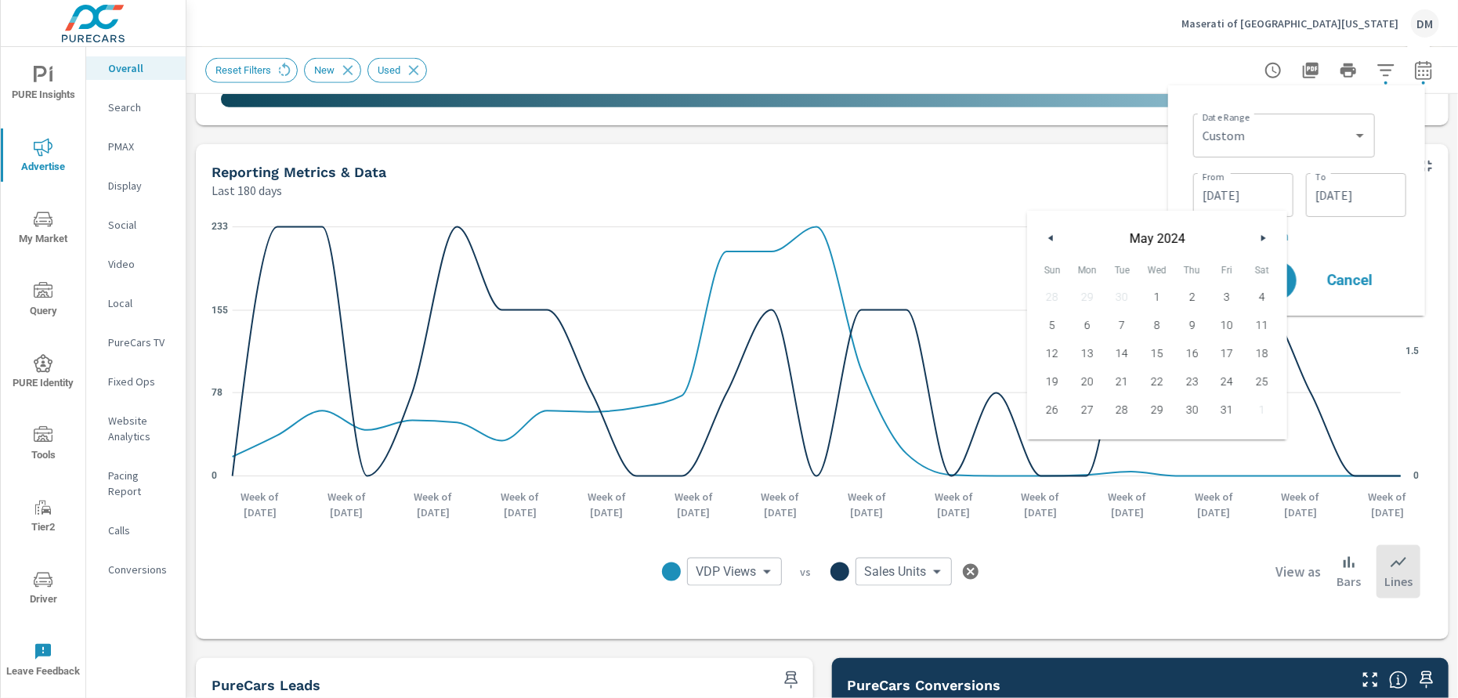
type input "[DATE]"
click at [1344, 197] on input "[DATE]" at bounding box center [1357, 194] width 88 height 31
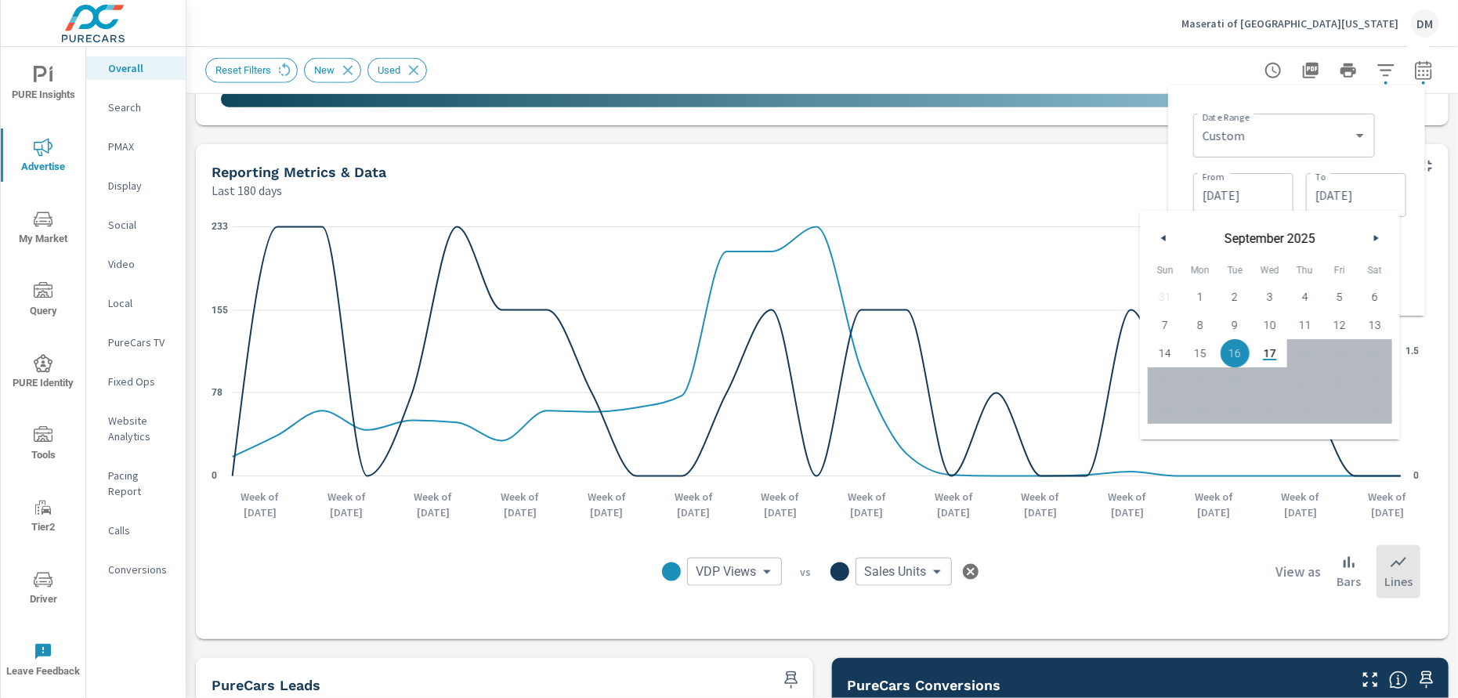
click at [1166, 239] on button "button" at bounding box center [1164, 238] width 19 height 19
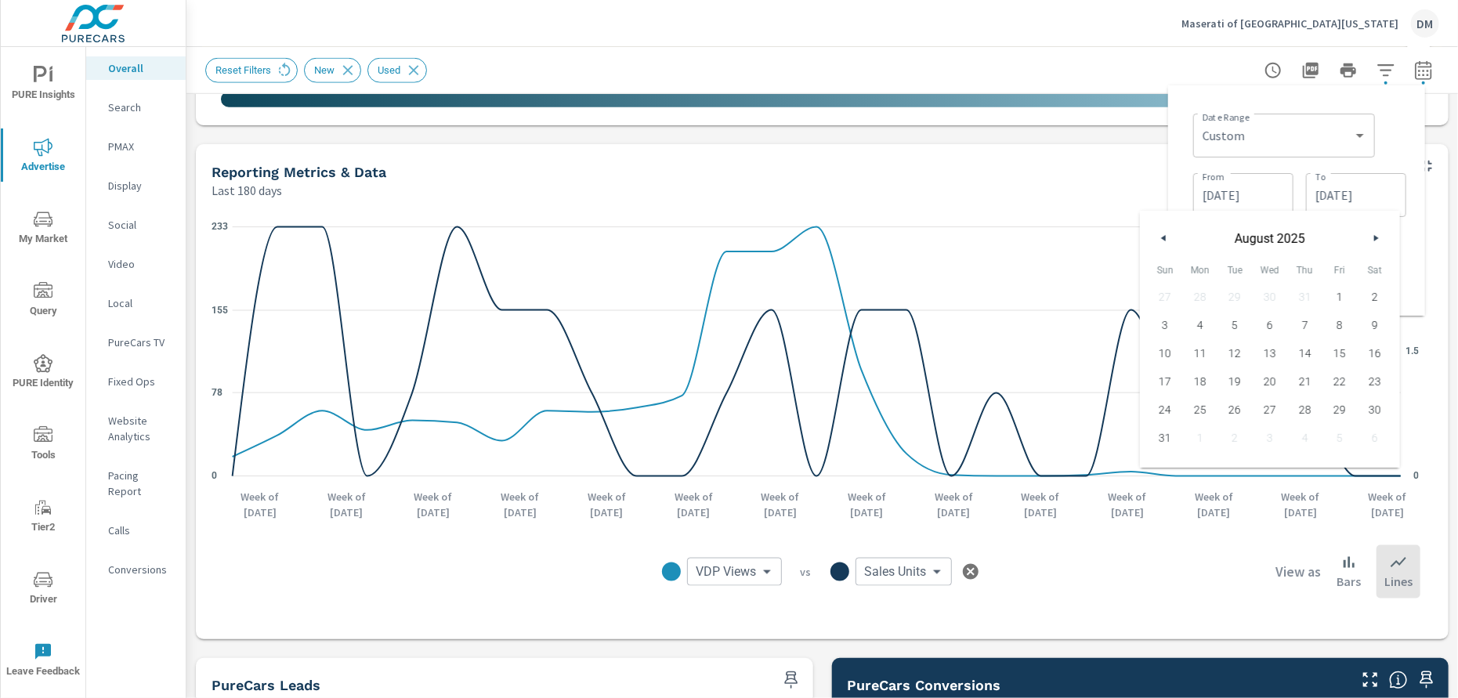
click at [1166, 239] on button "button" at bounding box center [1164, 238] width 19 height 19
click at [1374, 238] on icon "button" at bounding box center [1378, 238] width 8 height 6
click at [1304, 328] on span "10" at bounding box center [1304, 325] width 35 height 20
type input "[DATE]"
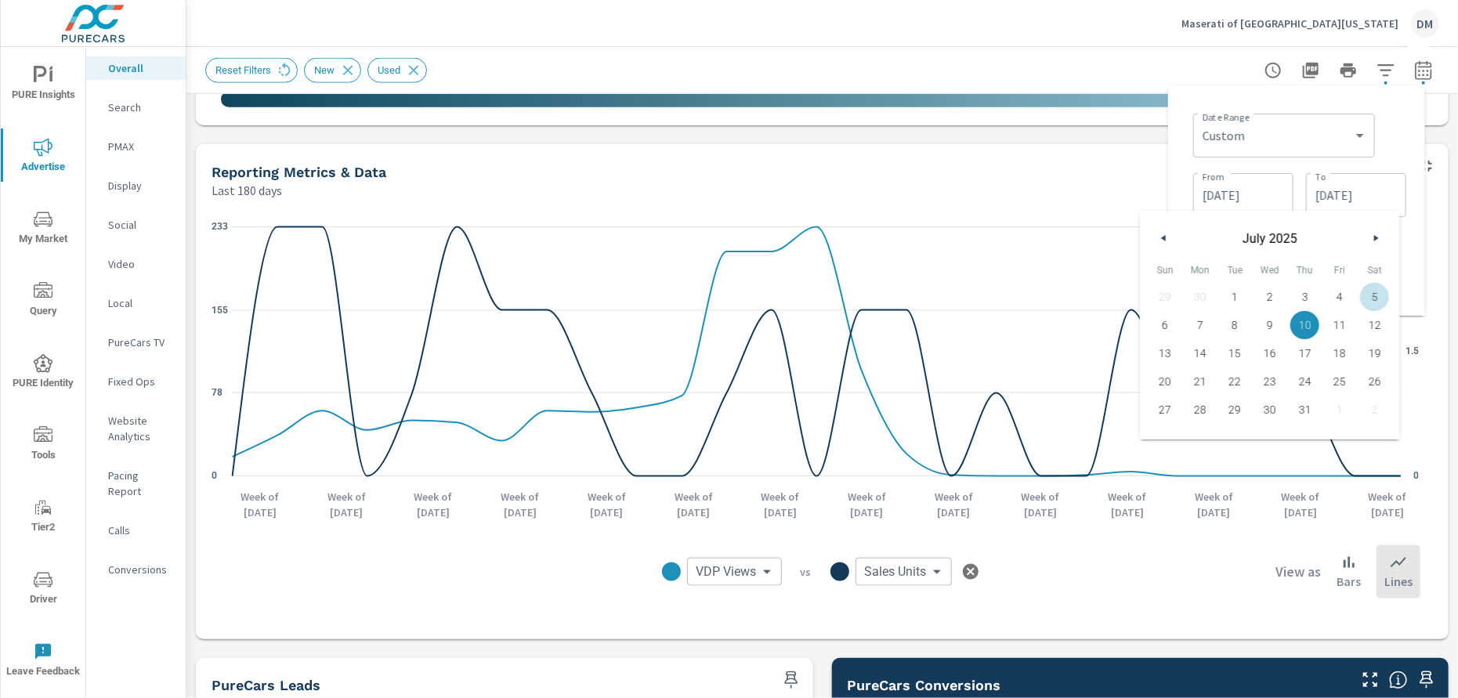
click at [1417, 275] on div "Date Range Custom [DATE] Last week Last 7 days Last 14 days Last 30 days Last 4…" at bounding box center [1296, 200] width 257 height 230
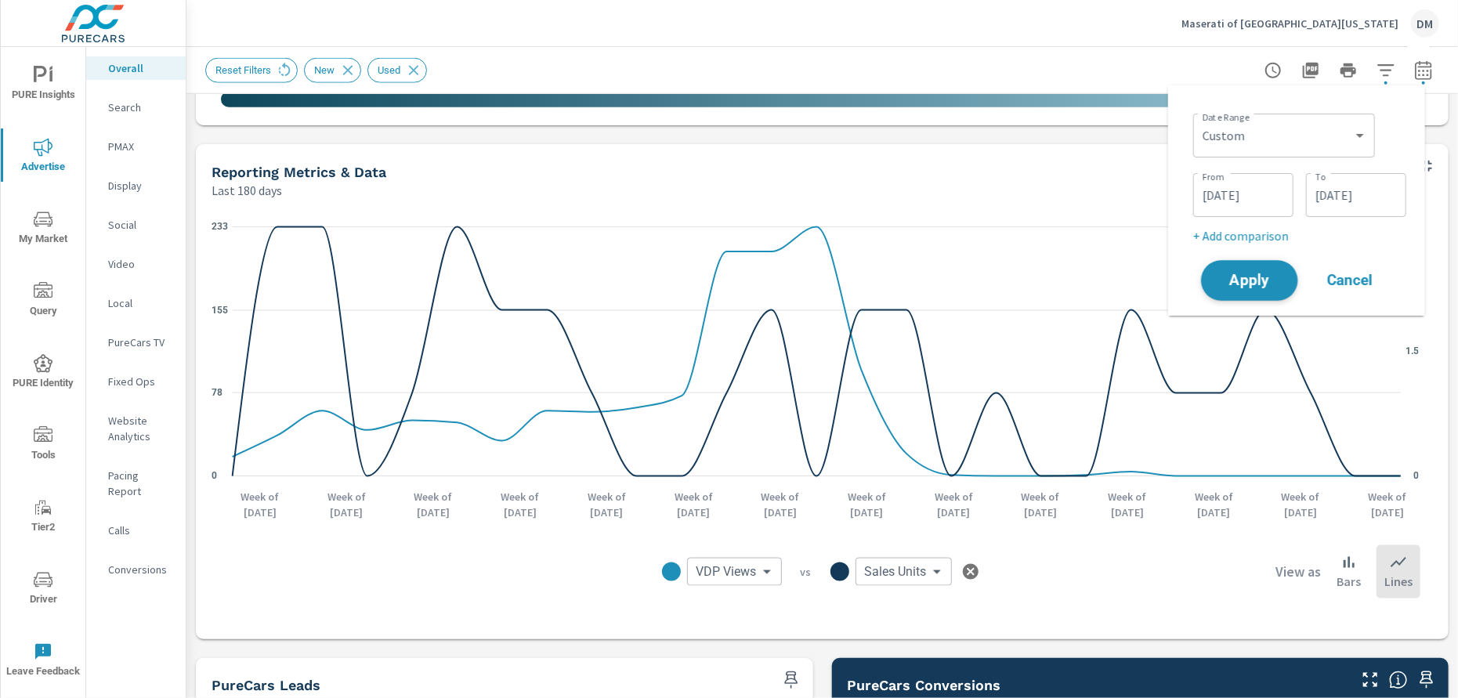
click at [1264, 282] on span "Apply" at bounding box center [1250, 280] width 64 height 15
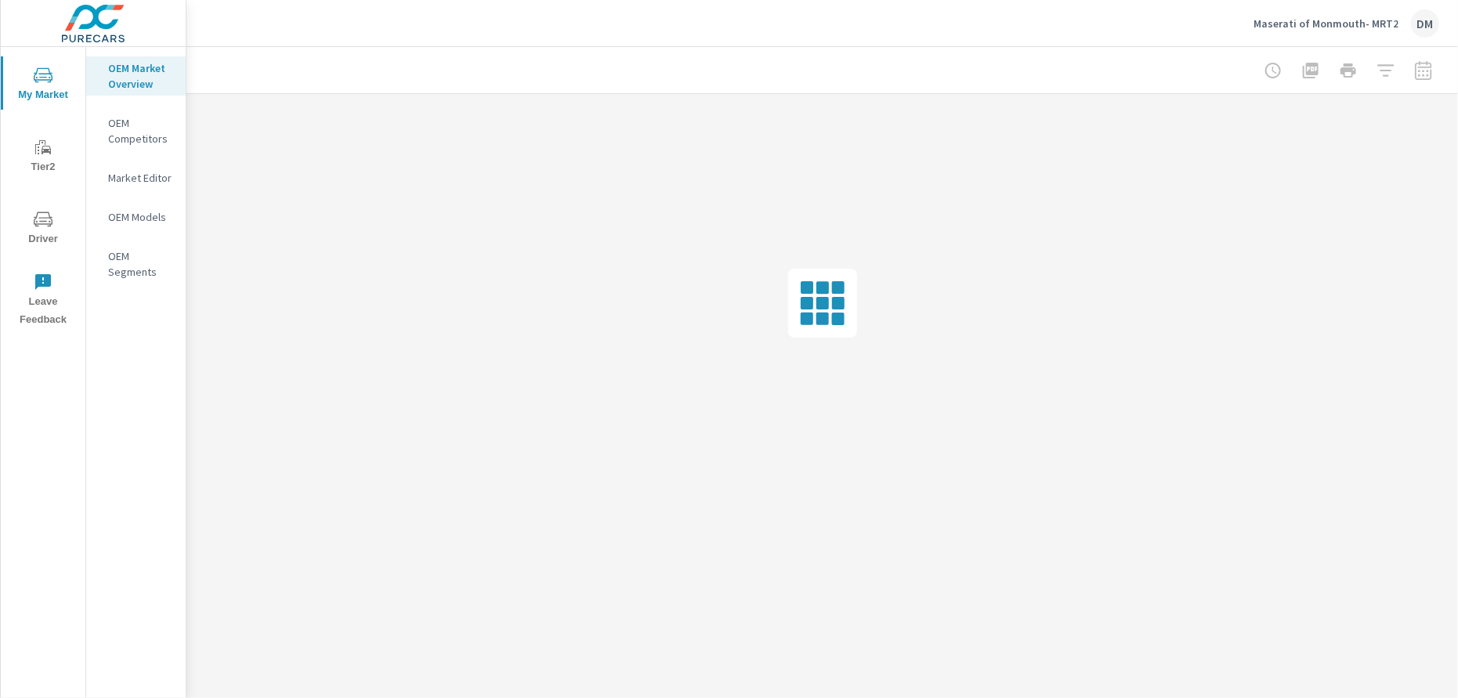
click at [1371, 24] on p "Maserati of Monmouth- MRT2" at bounding box center [1326, 23] width 145 height 14
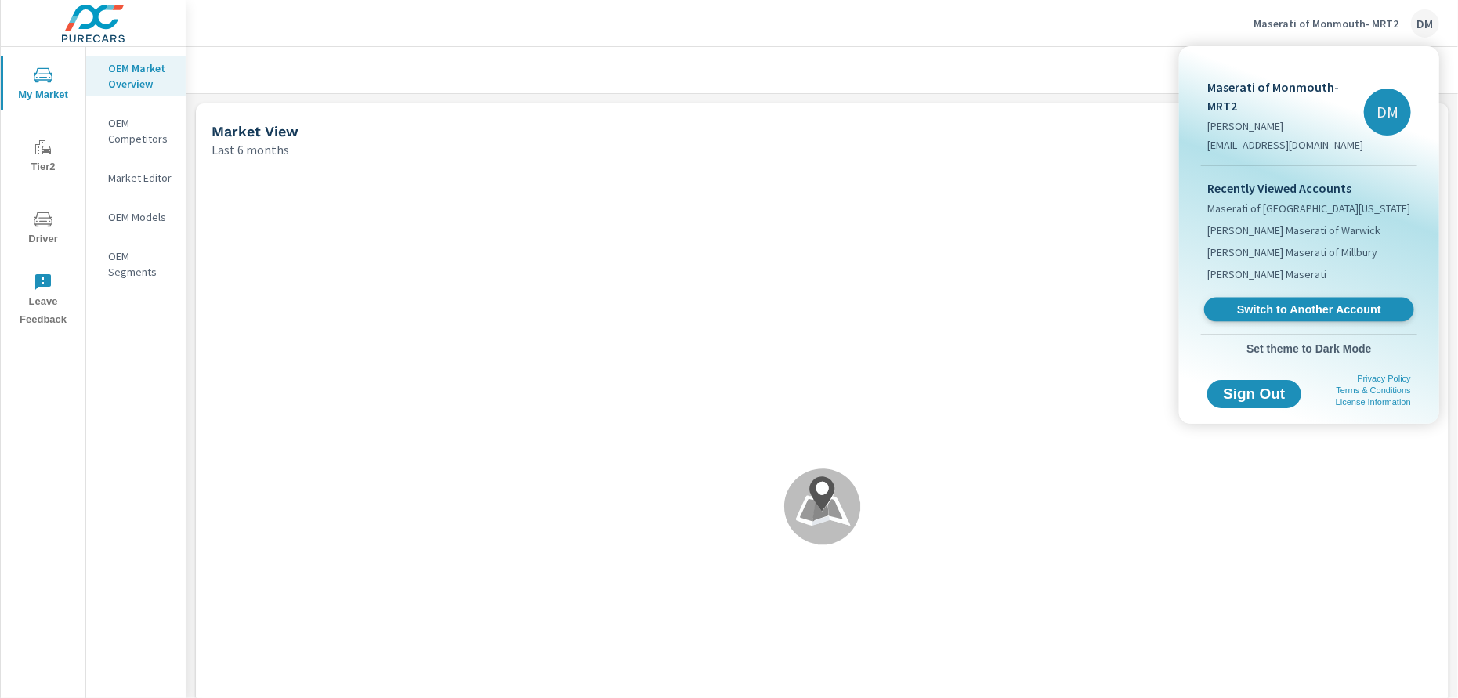
click at [1301, 311] on span "Switch to Another Account" at bounding box center [1309, 309] width 192 height 15
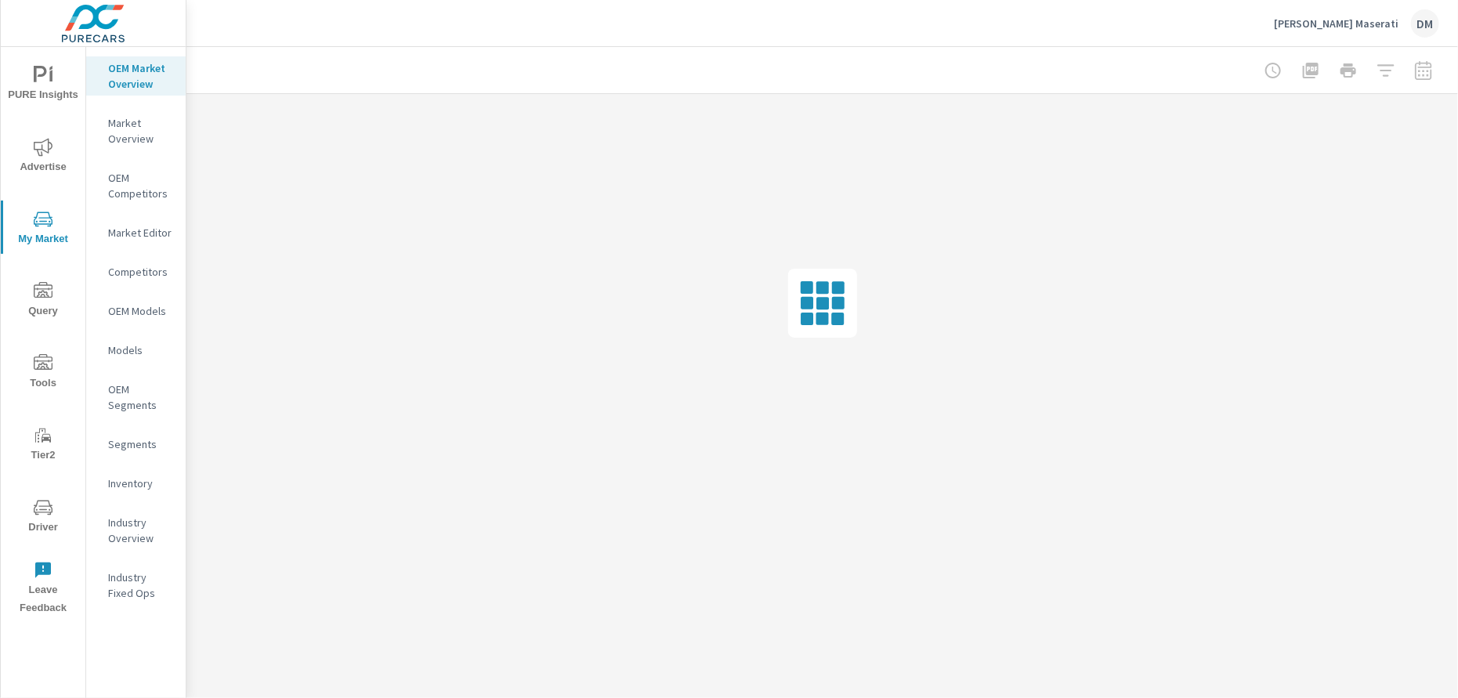
click at [132, 483] on p "Inventory" at bounding box center [140, 484] width 65 height 16
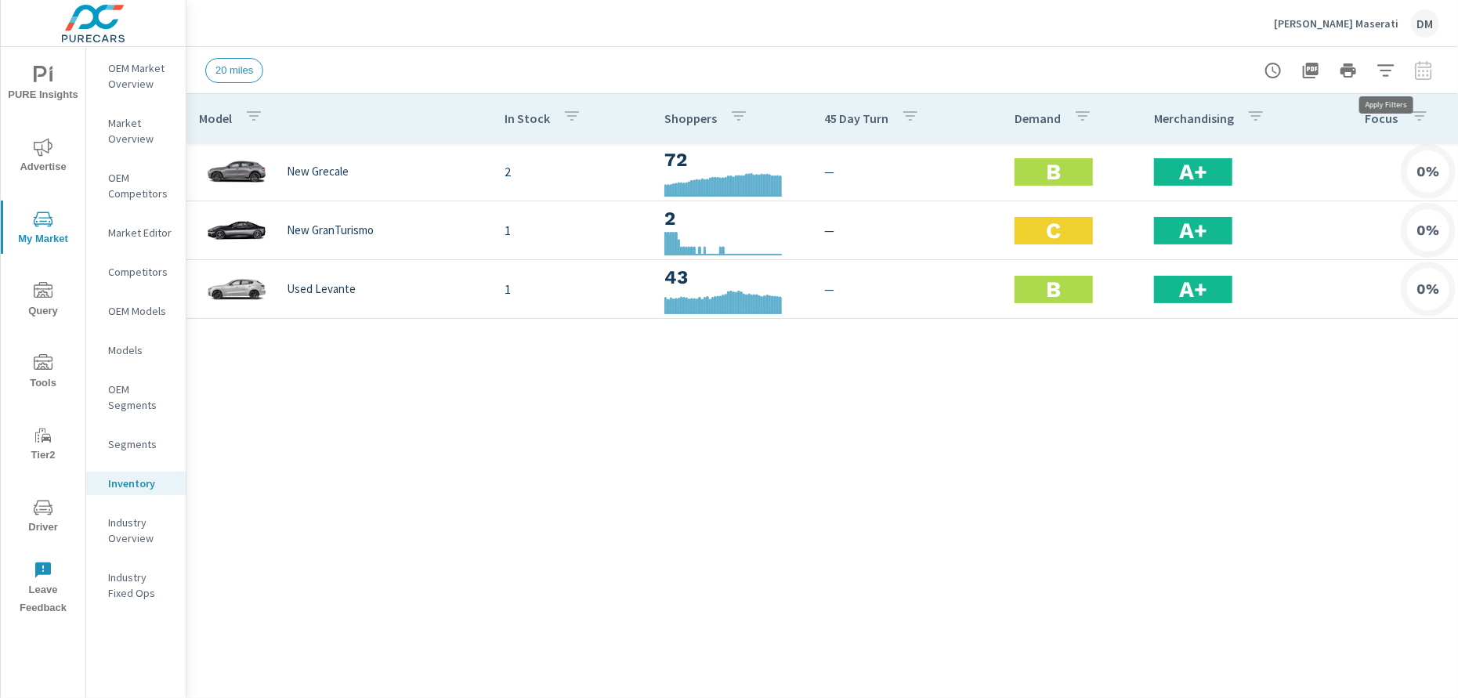
click at [1390, 68] on icon "button" at bounding box center [1386, 70] width 19 height 19
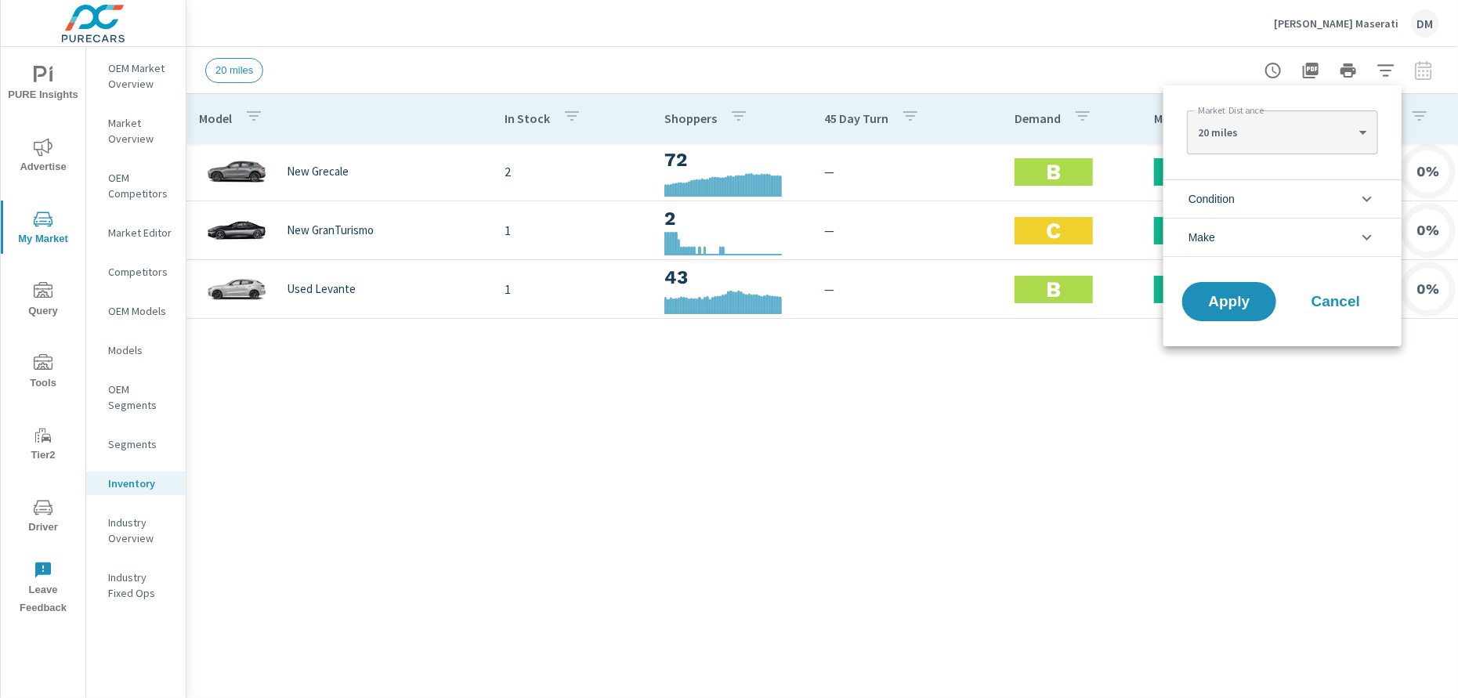
click at [1316, 197] on li "Condition" at bounding box center [1283, 198] width 238 height 38
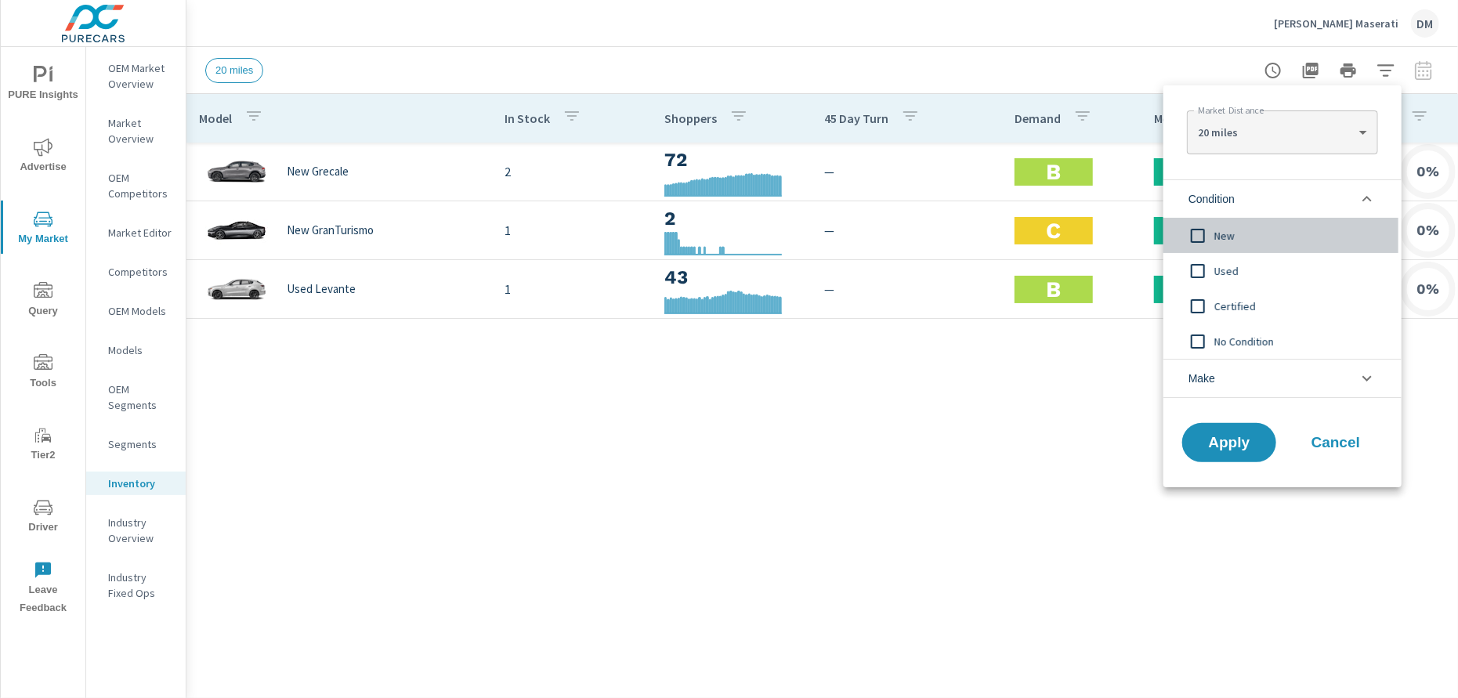
click at [1197, 234] on input "filter options" at bounding box center [1198, 235] width 33 height 33
click at [1197, 266] on input "filter options" at bounding box center [1198, 271] width 33 height 33
click at [1197, 306] on input "filter options" at bounding box center [1198, 306] width 33 height 33
click at [1197, 339] on input "filter options" at bounding box center [1198, 341] width 33 height 33
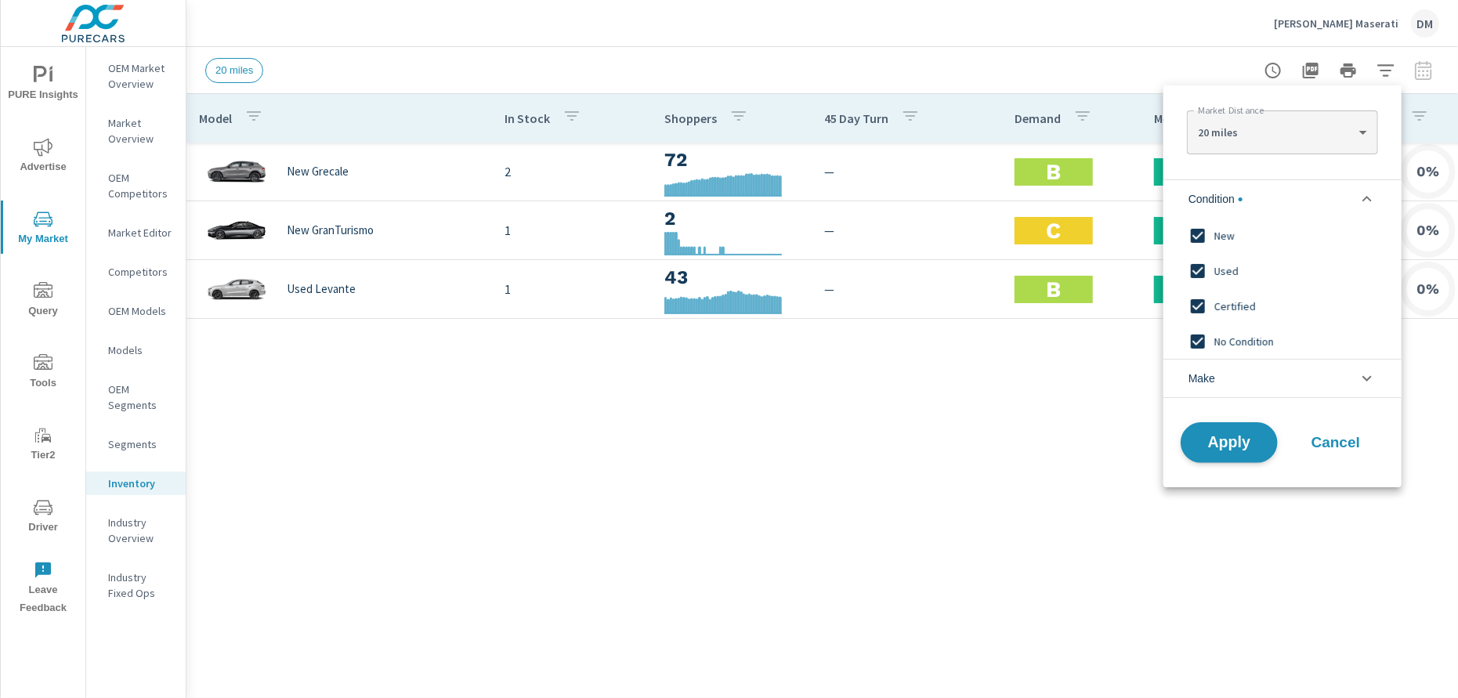
click at [1224, 444] on span "Apply" at bounding box center [1229, 443] width 64 height 15
